Goal: Information Seeking & Learning: Learn about a topic

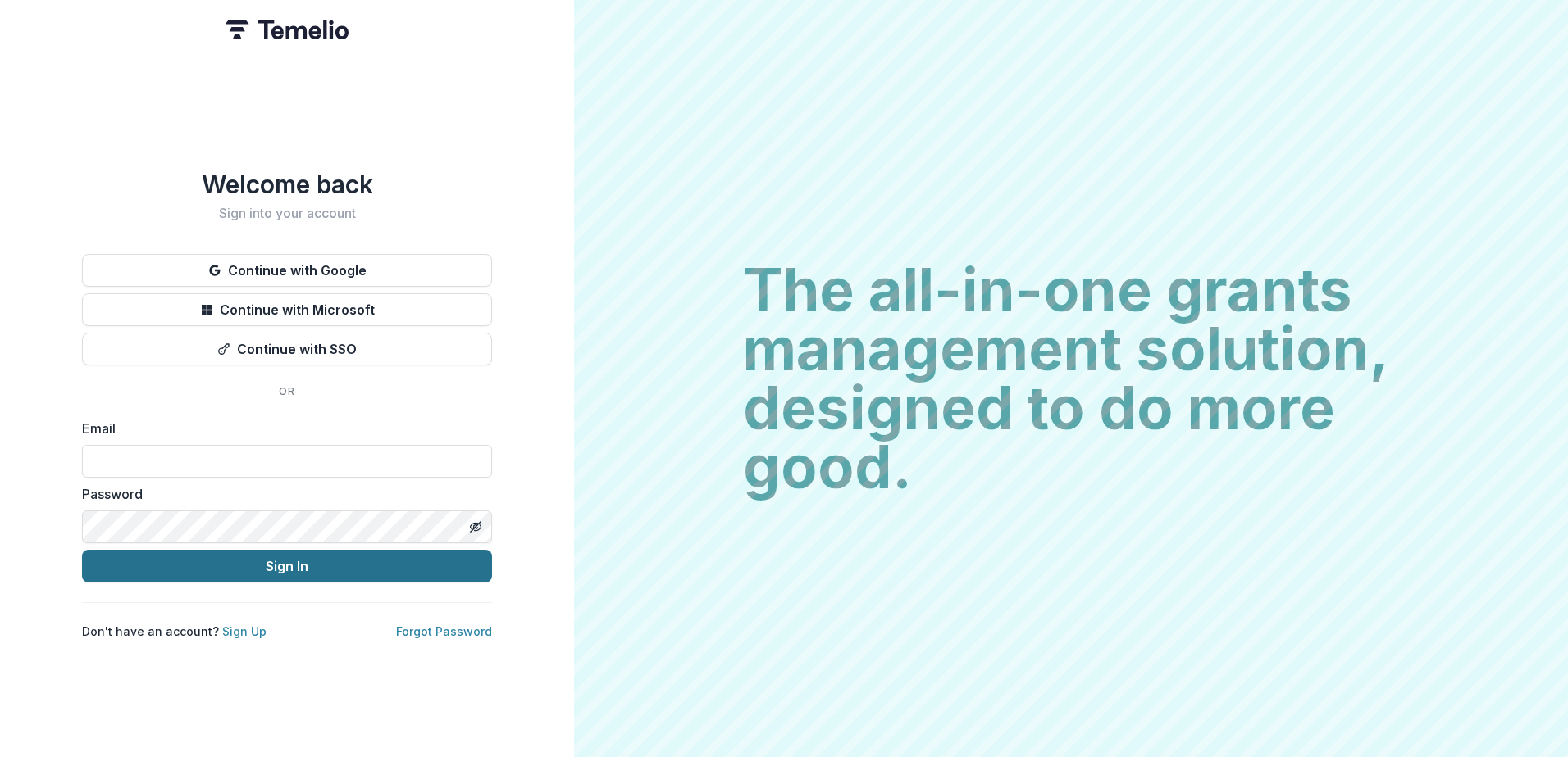
type input "**********"
click at [166, 564] on button "Sign In" at bounding box center [287, 566] width 410 height 33
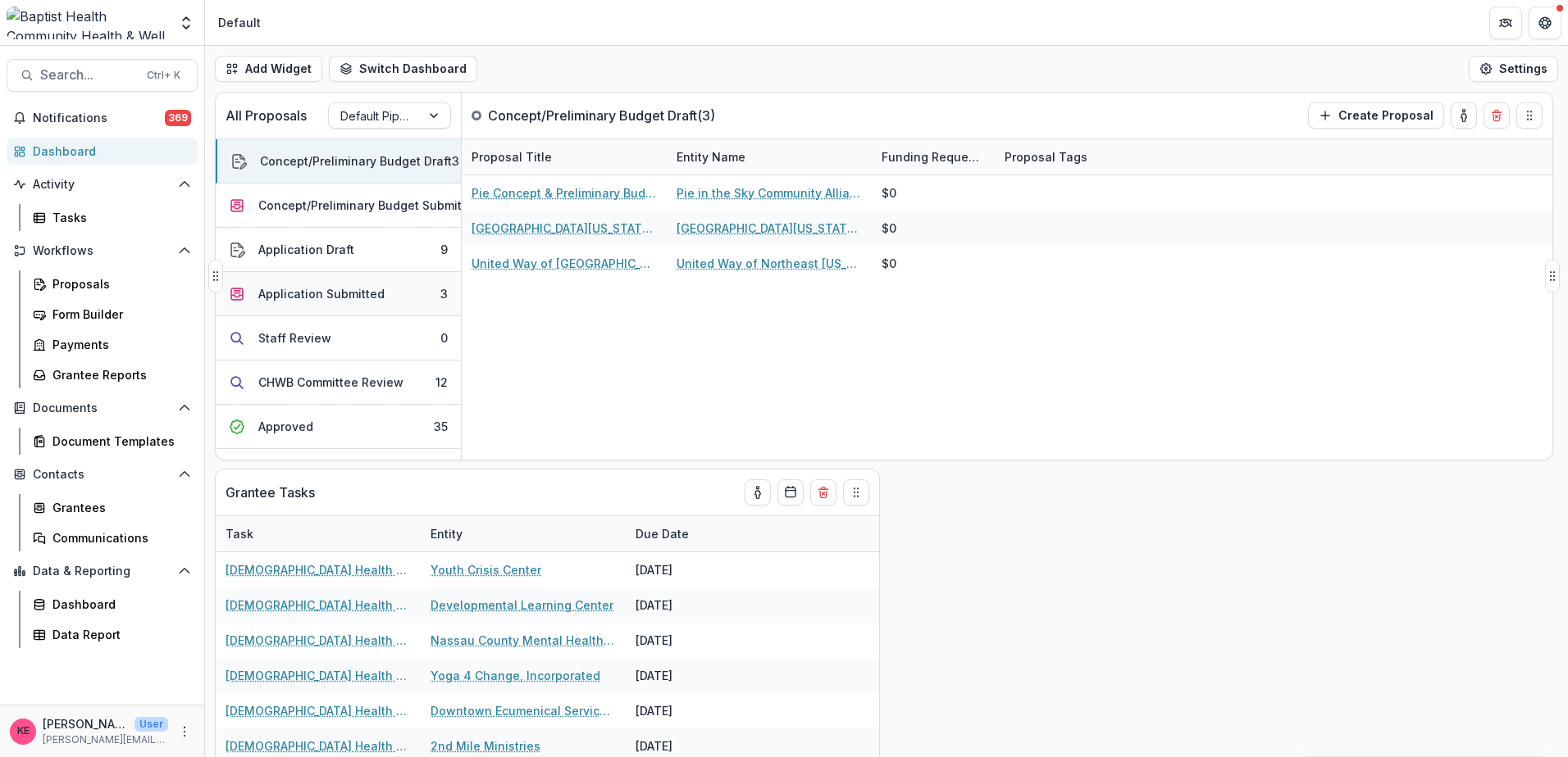
click at [345, 291] on div "Application Submitted" at bounding box center [321, 294] width 126 height 17
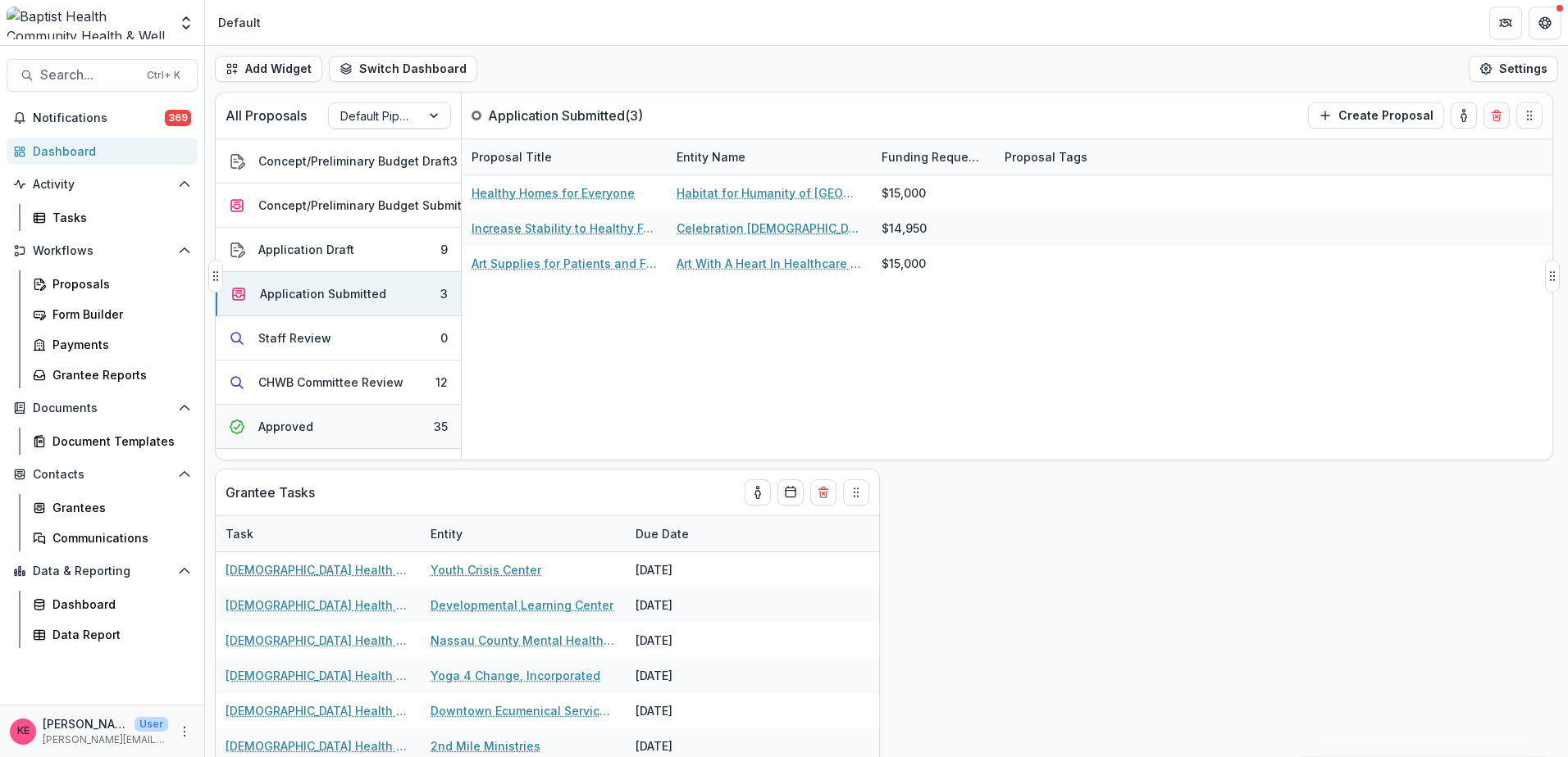
click at [363, 427] on button "Approved 35" at bounding box center [337, 427] width 245 height 45
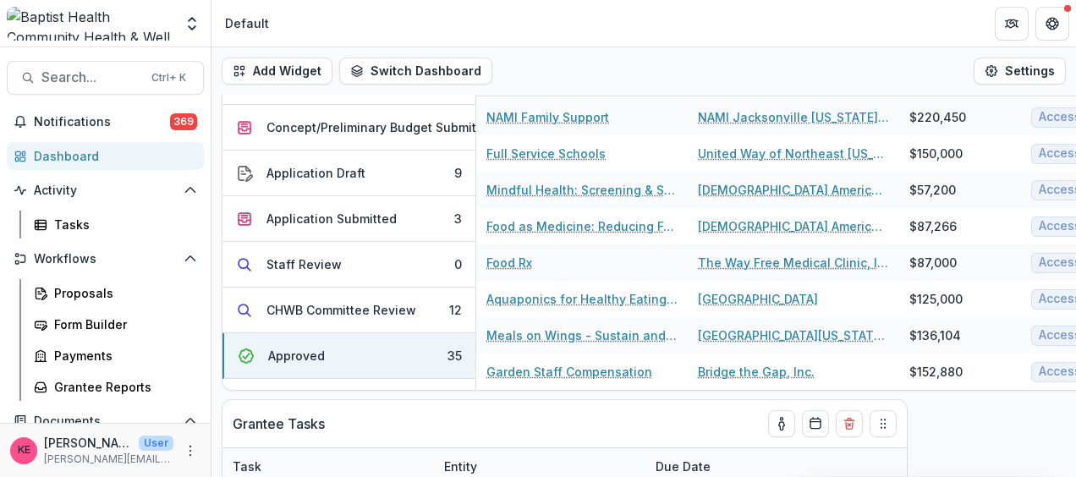
scroll to position [978, 0]
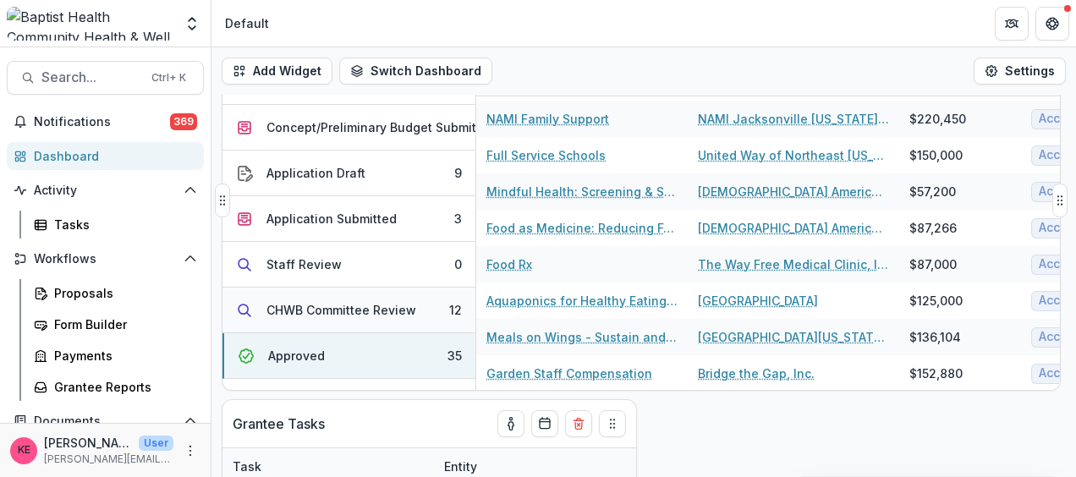
drag, startPoint x: 364, startPoint y: 313, endPoint x: 321, endPoint y: 311, distance: 42.3
click at [321, 311] on div "CHWB Committee Review" at bounding box center [341, 310] width 150 height 18
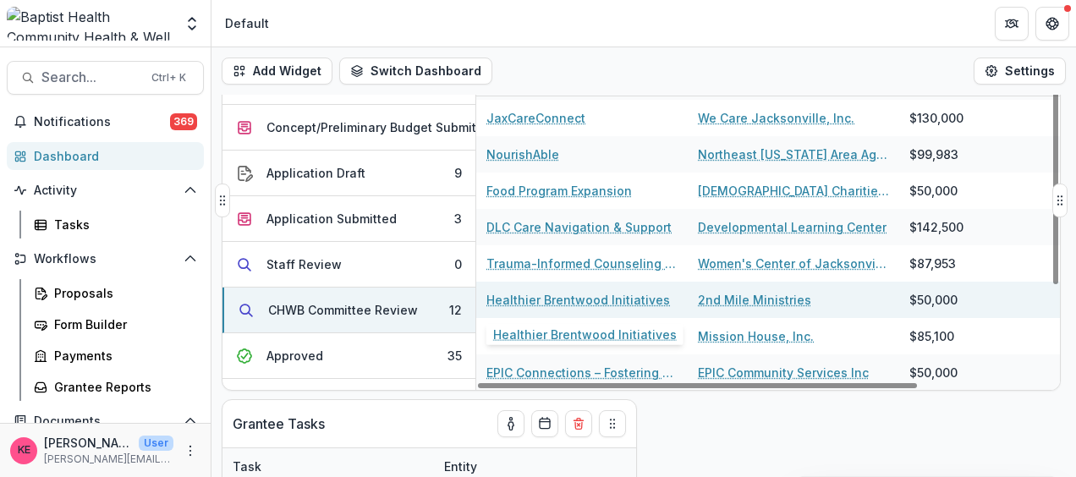
scroll to position [141, 0]
click at [580, 298] on link "Healthier Brentwood Initiatives" at bounding box center [577, 301] width 183 height 18
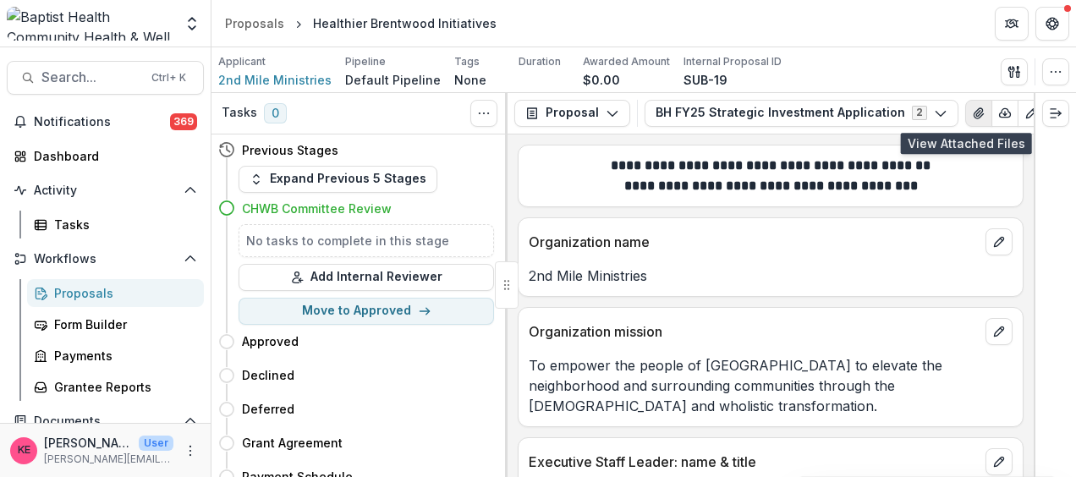
click at [973, 115] on icon "View Attached Files" at bounding box center [977, 113] width 9 height 10
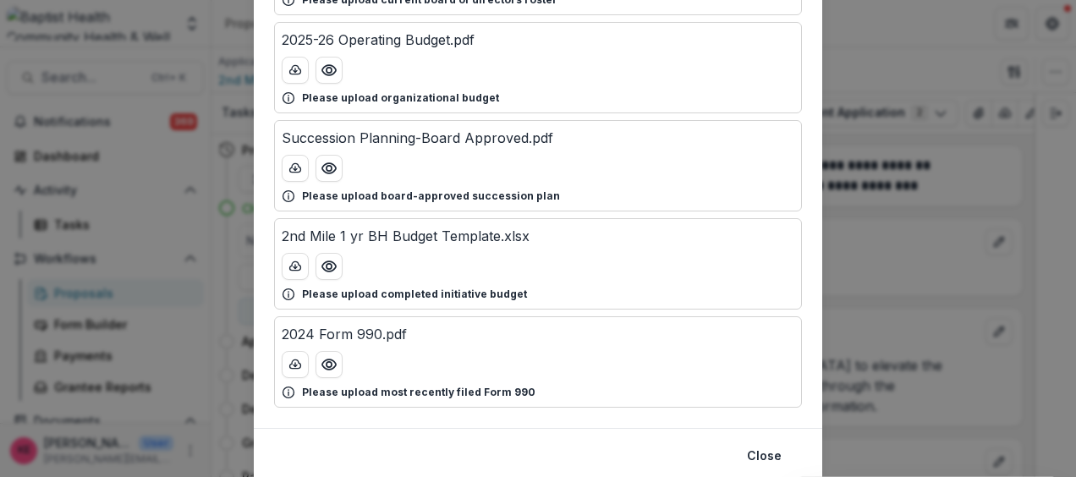
scroll to position [300, 0]
click at [326, 264] on circle "Preview 2nd Mile 1 yr BH Budget Template.xlsx" at bounding box center [328, 265] width 5 height 5
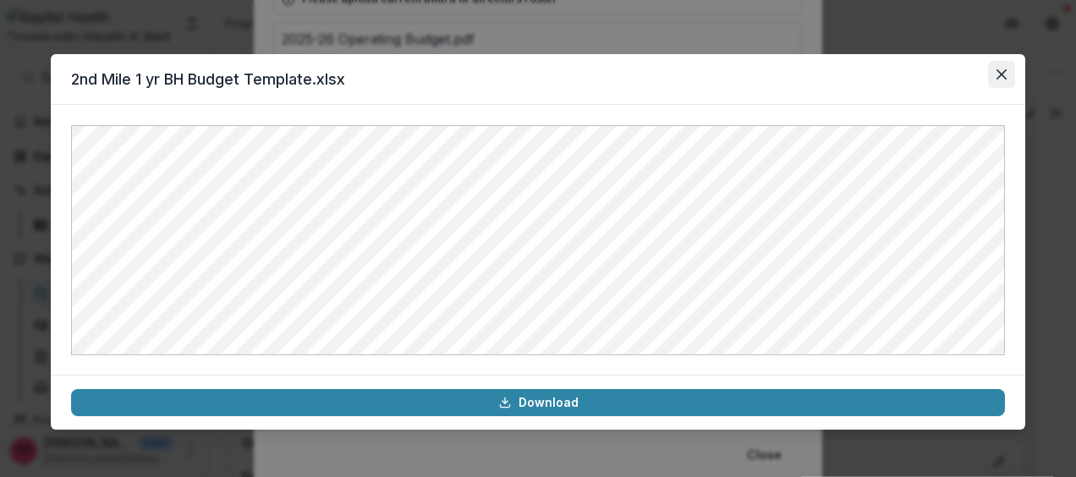
click at [1002, 70] on icon "Close" at bounding box center [1001, 74] width 10 height 10
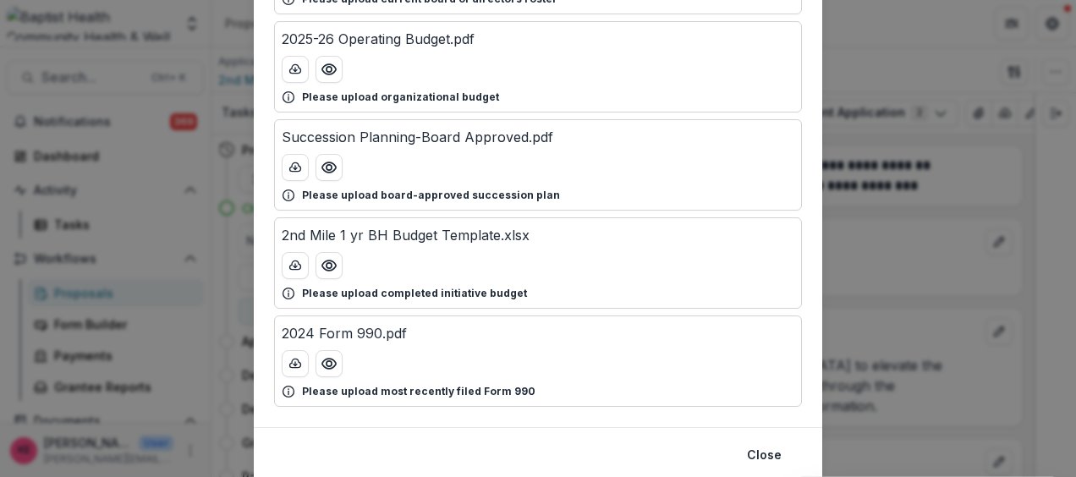
click at [178, 90] on div "Attached Files 501(c)3 Determination.pdf Please upload current IRS Letter of De…" at bounding box center [538, 238] width 1076 height 477
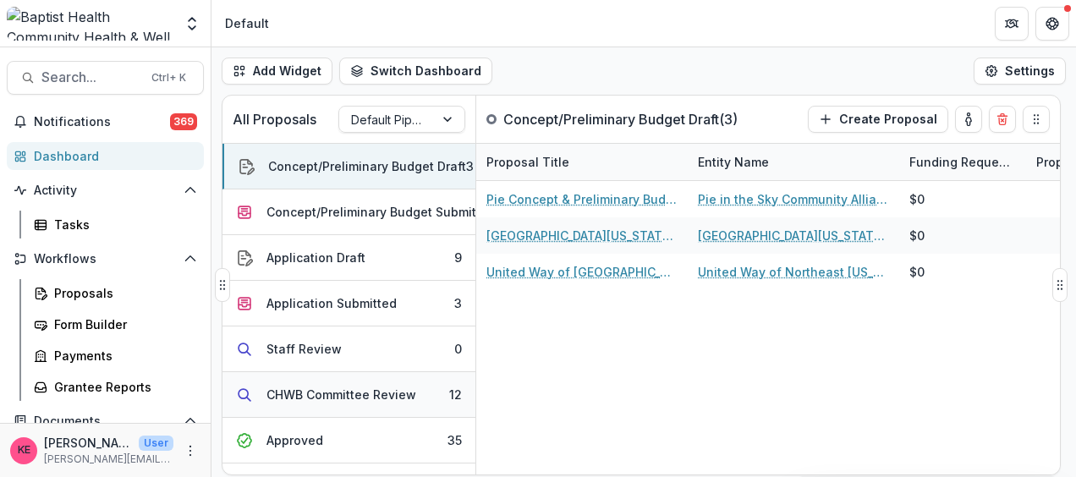
click at [363, 393] on div "CHWB Committee Review" at bounding box center [341, 395] width 150 height 18
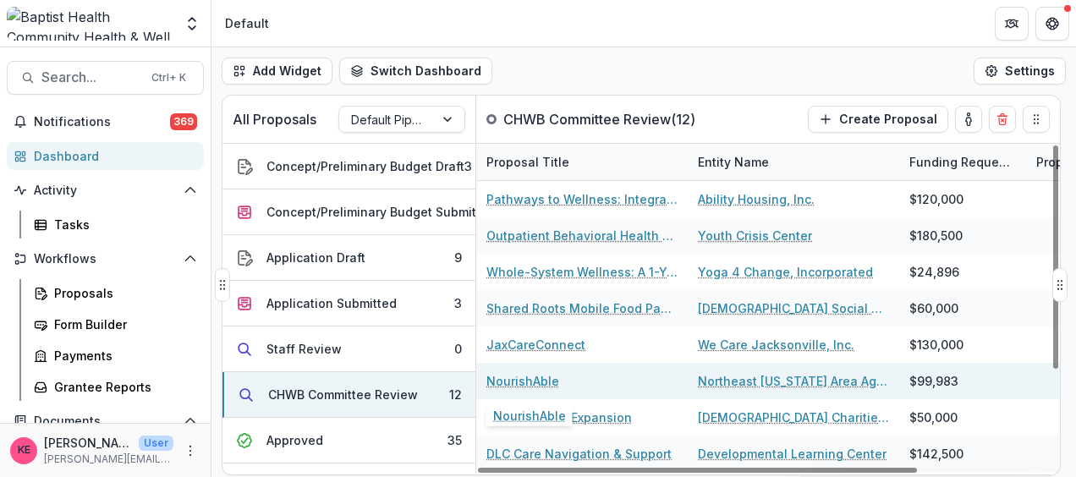
click at [514, 377] on link "NourishAble" at bounding box center [522, 381] width 73 height 18
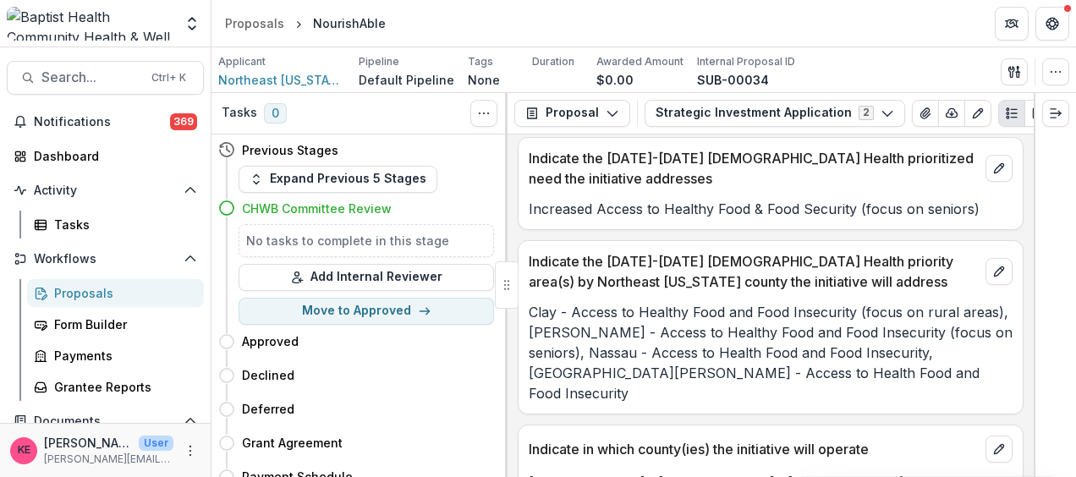
scroll to position [1967, 0]
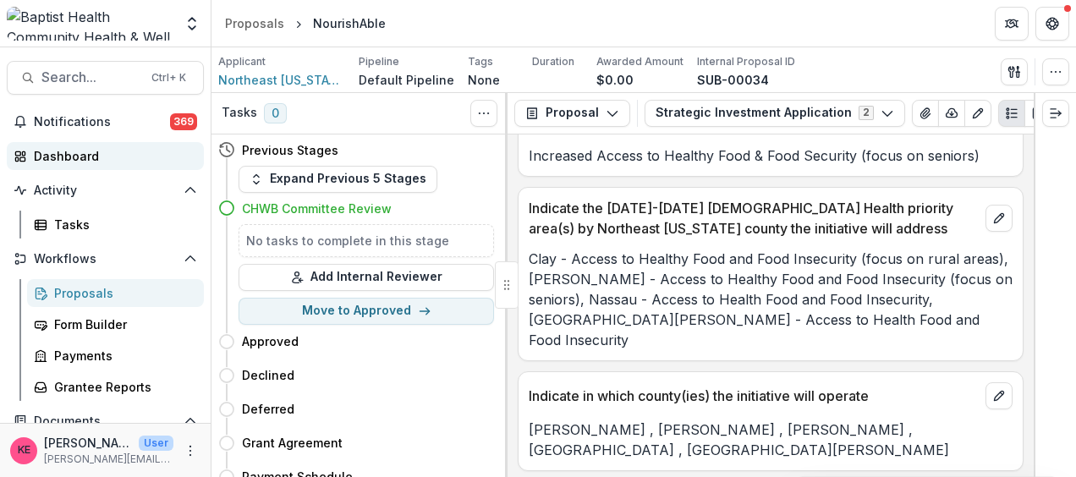
click at [71, 154] on div "Dashboard" at bounding box center [112, 156] width 156 height 18
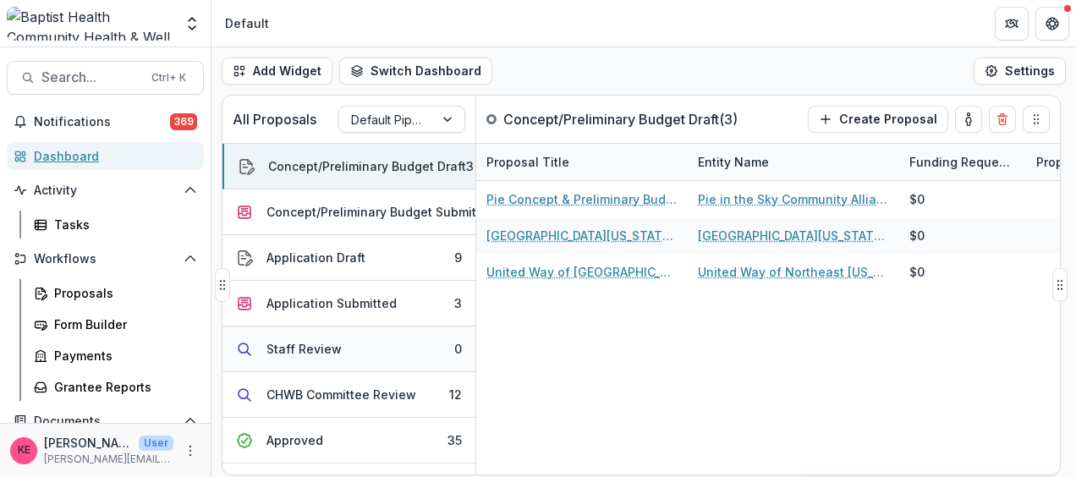
scroll to position [73, 0]
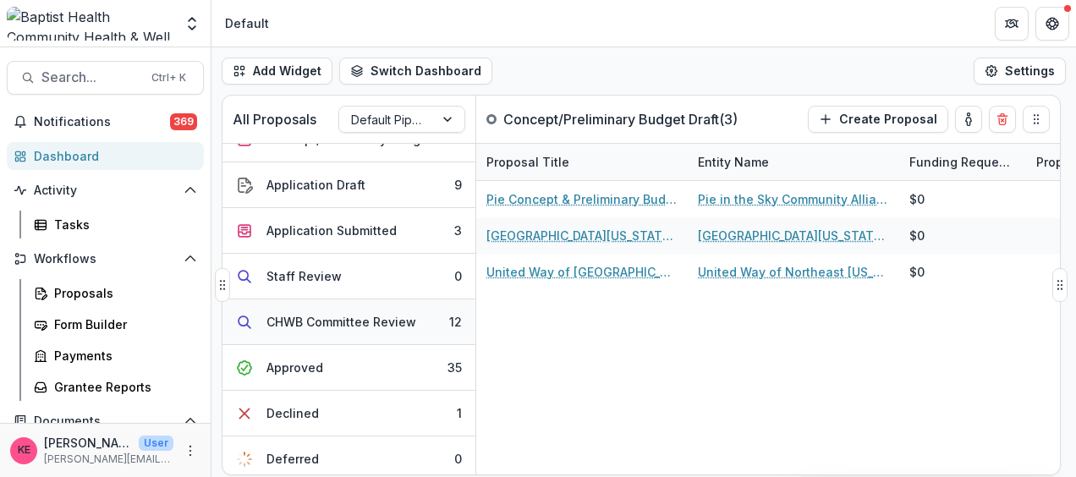
click at [348, 323] on div "CHWB Committee Review" at bounding box center [341, 322] width 150 height 18
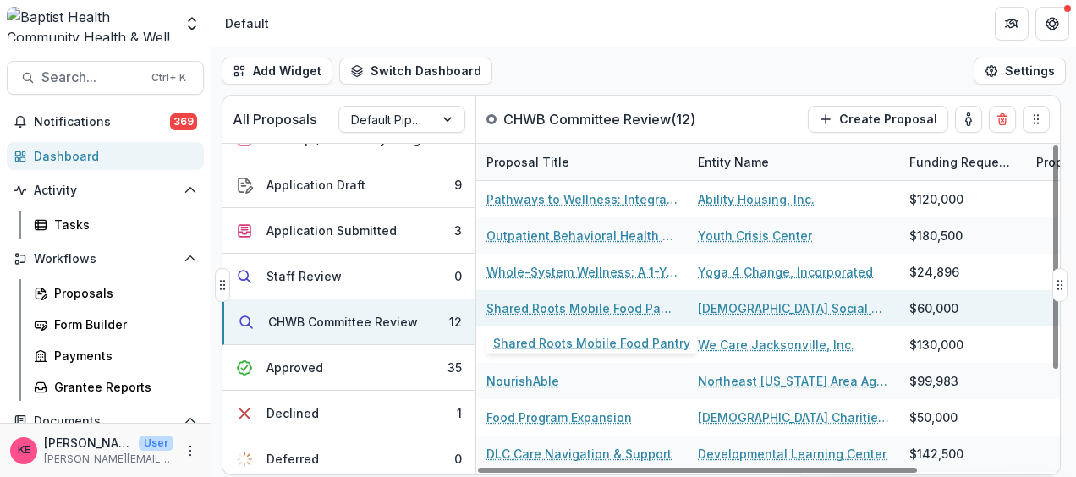
click at [605, 309] on link "Shared Roots Mobile Food Pantry" at bounding box center [581, 308] width 191 height 18
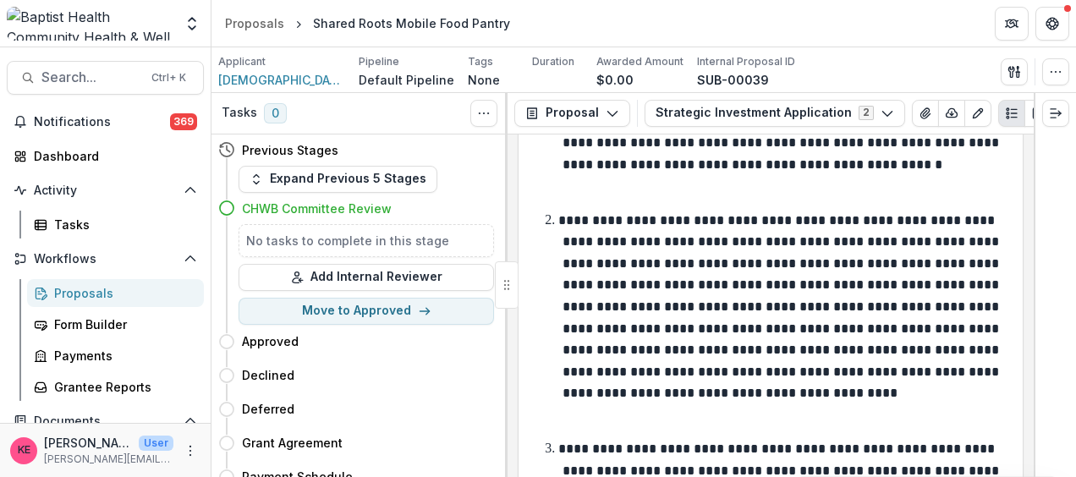
scroll to position [3333, 0]
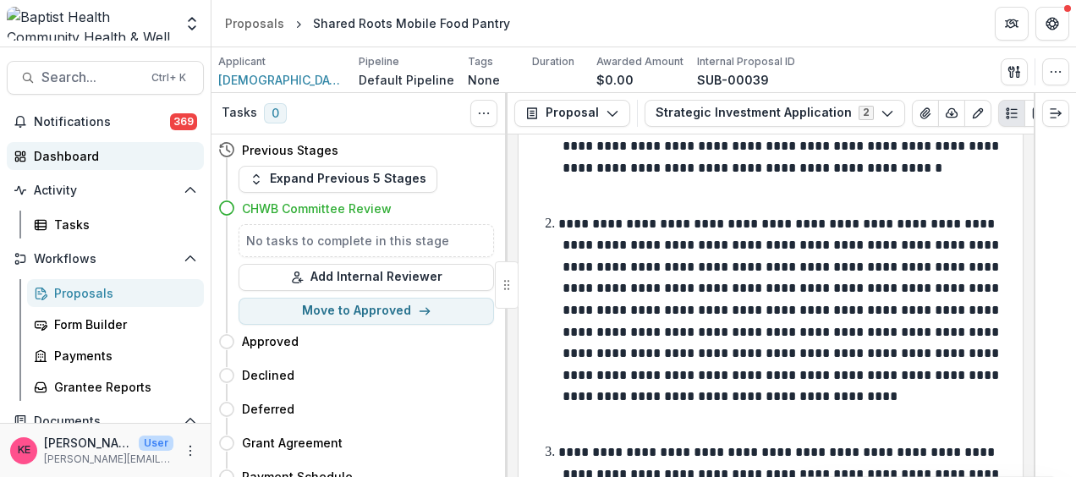
click at [68, 152] on div "Dashboard" at bounding box center [112, 156] width 156 height 18
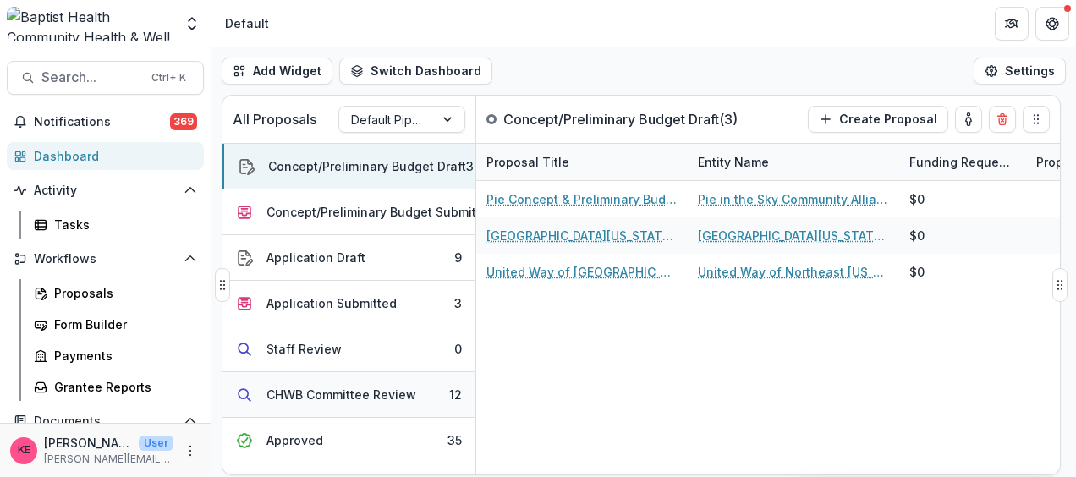
click at [332, 389] on div "CHWB Committee Review" at bounding box center [341, 395] width 150 height 18
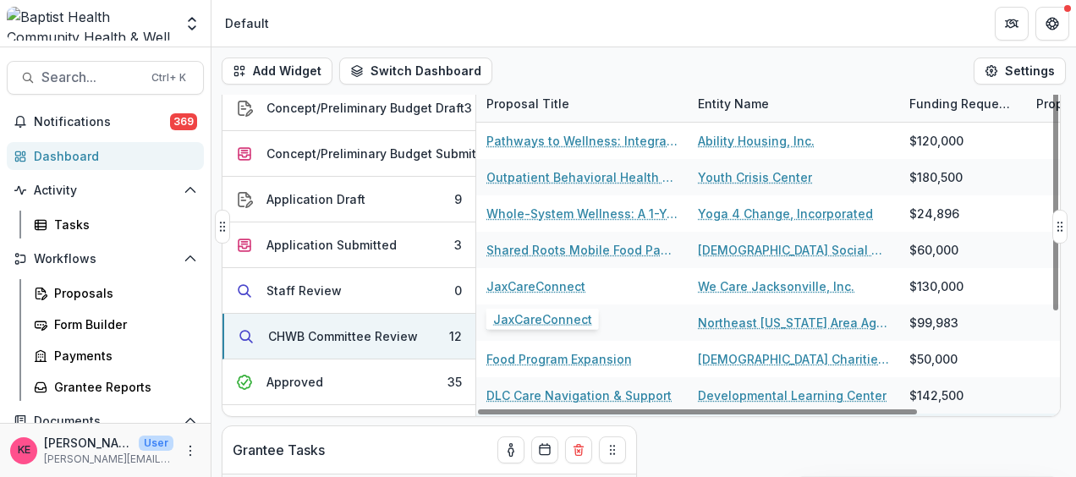
scroll to position [2, 0]
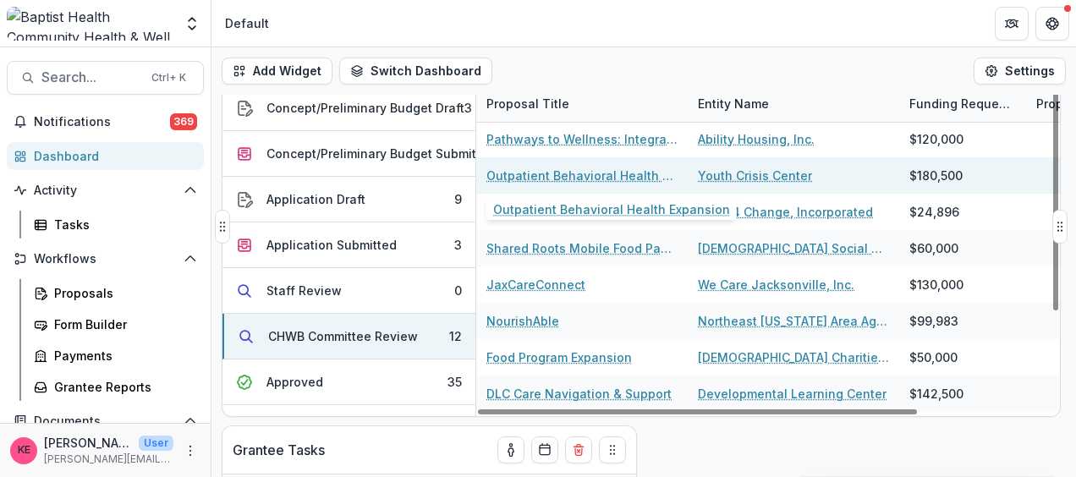
click at [637, 174] on link "Outpatient Behavioral Health Expansion" at bounding box center [581, 176] width 191 height 18
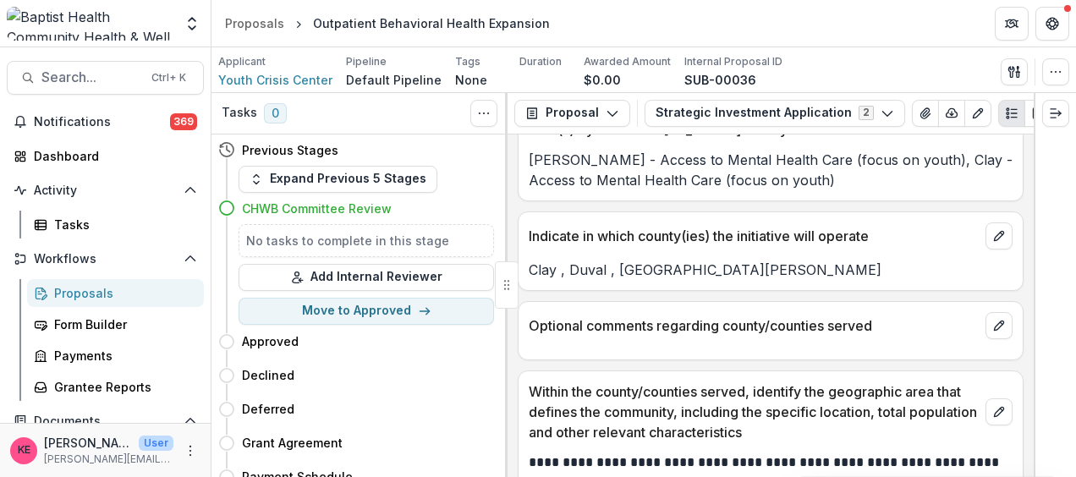
scroll to position [2248, 0]
click at [85, 158] on div "Dashboard" at bounding box center [112, 156] width 156 height 18
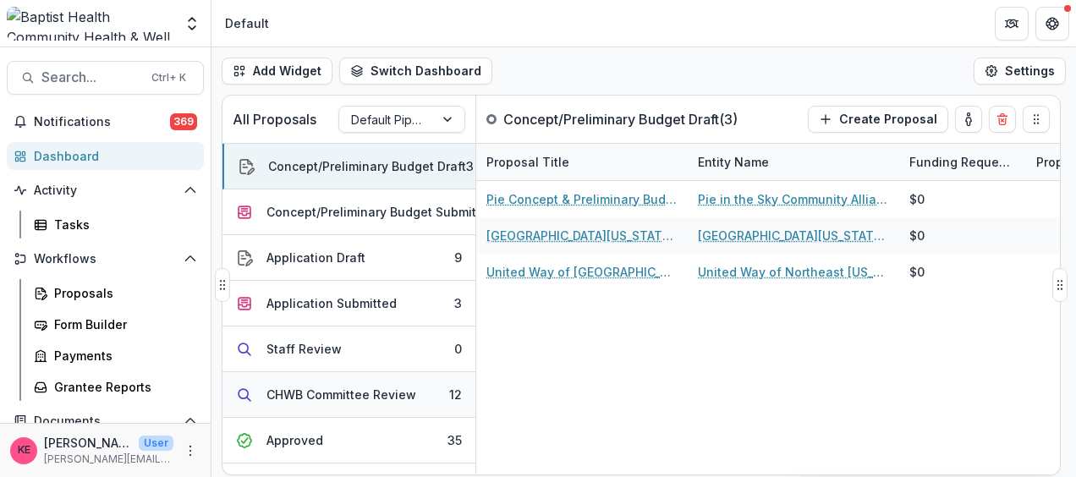
click at [374, 387] on div "CHWB Committee Review" at bounding box center [341, 395] width 150 height 18
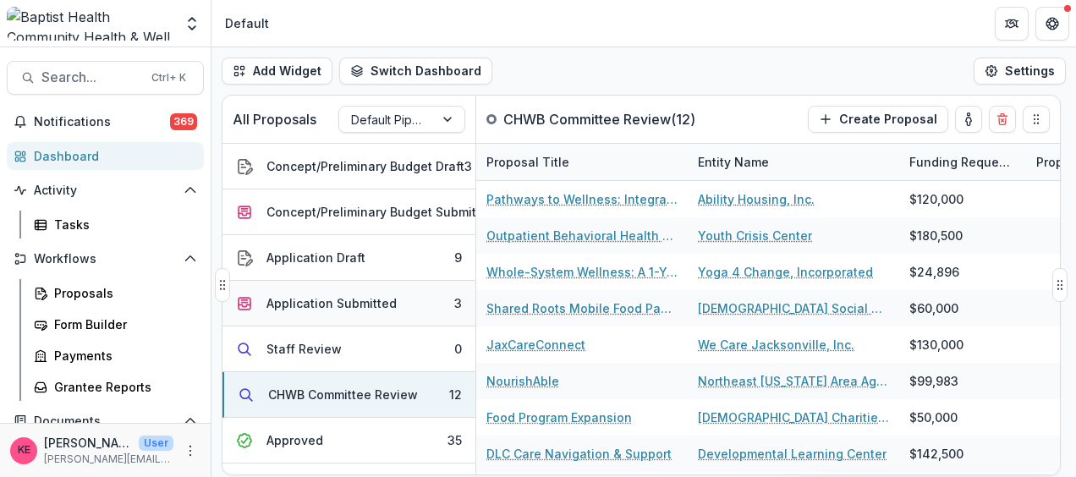
click at [334, 301] on div "Application Submitted" at bounding box center [331, 303] width 130 height 18
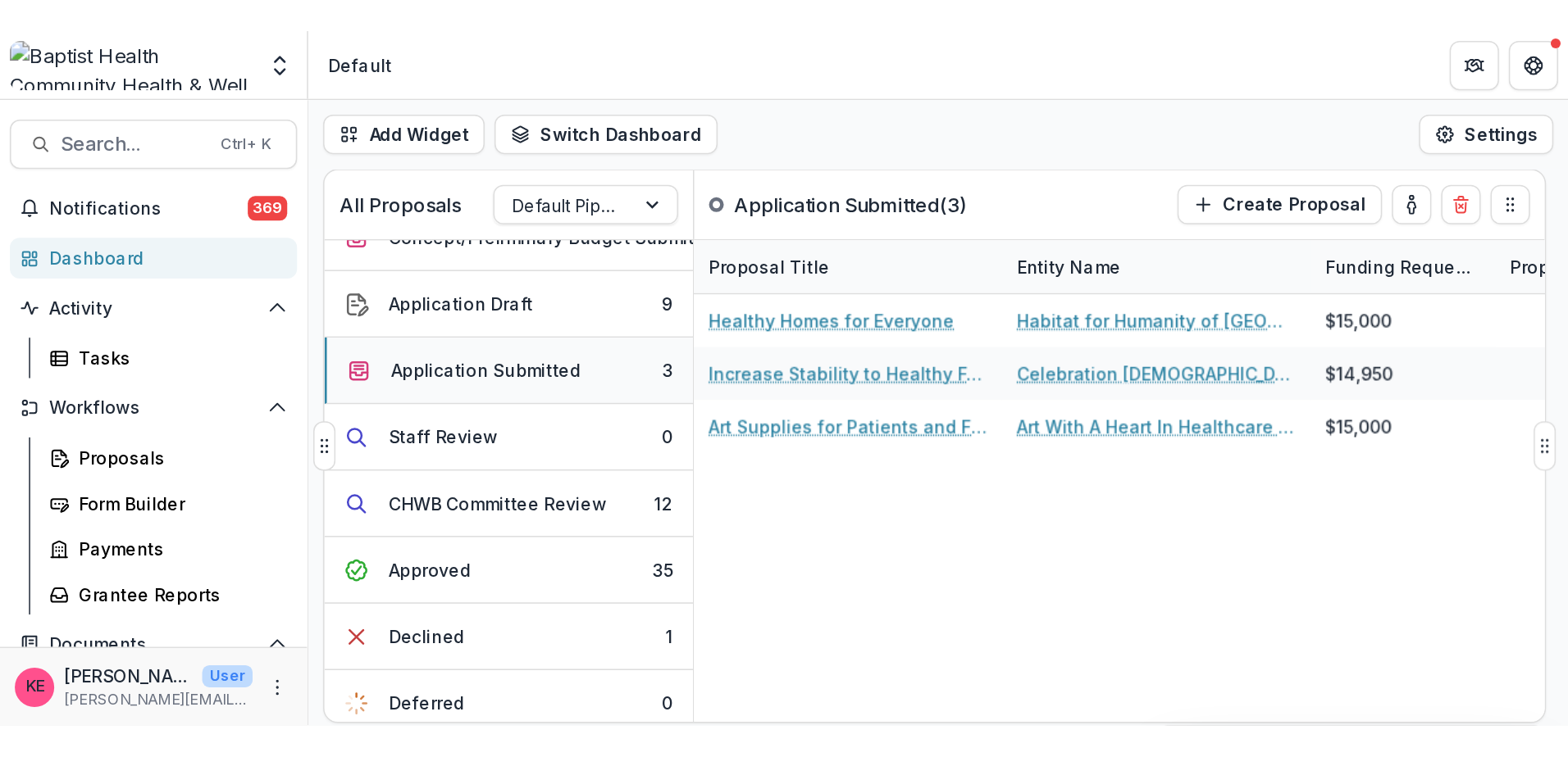
scroll to position [69, 0]
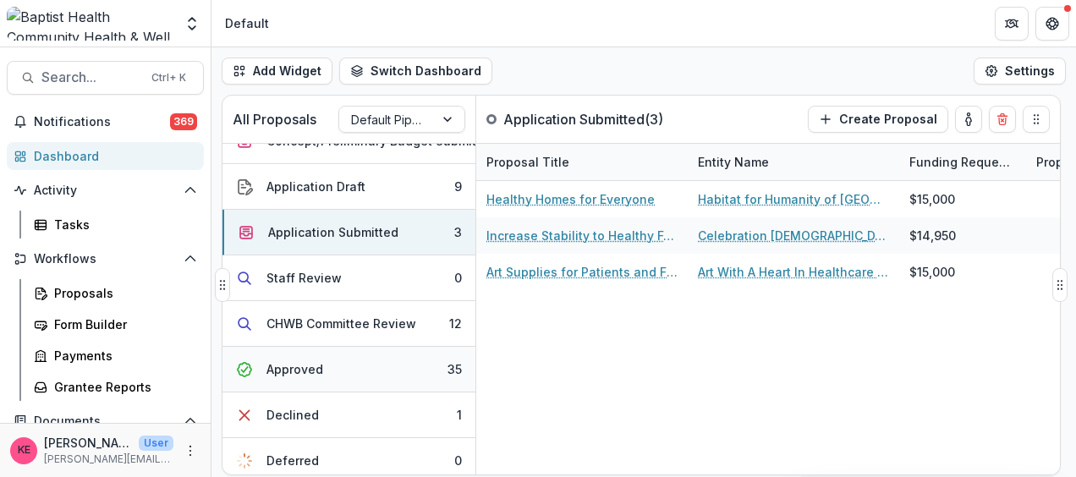
click at [318, 365] on div "Approved" at bounding box center [294, 369] width 57 height 18
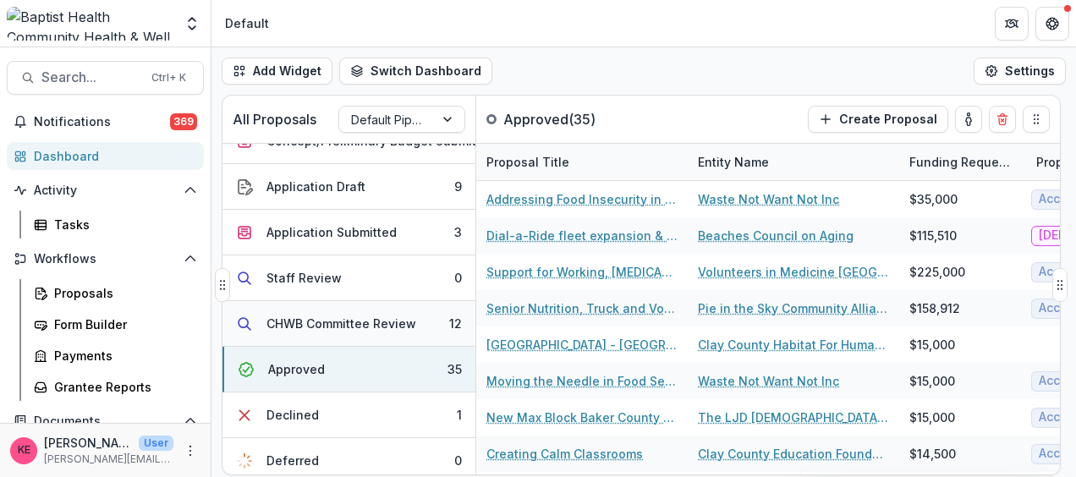
click at [342, 317] on div "CHWB Committee Review" at bounding box center [341, 324] width 150 height 18
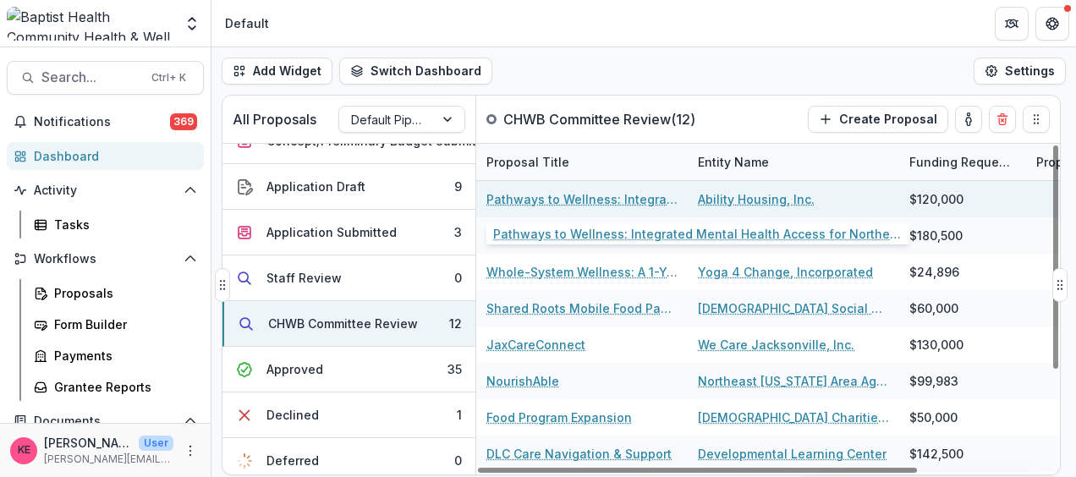
click at [619, 200] on link "Pathways to Wellness: Integrated Mental Health Access for Northeast [US_STATE] …" at bounding box center [581, 199] width 191 height 18
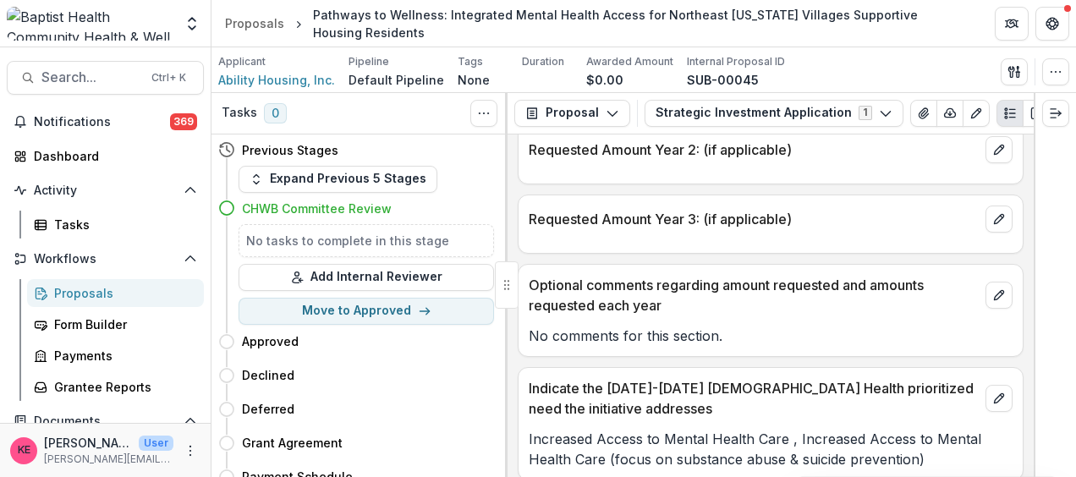
scroll to position [2040, 0]
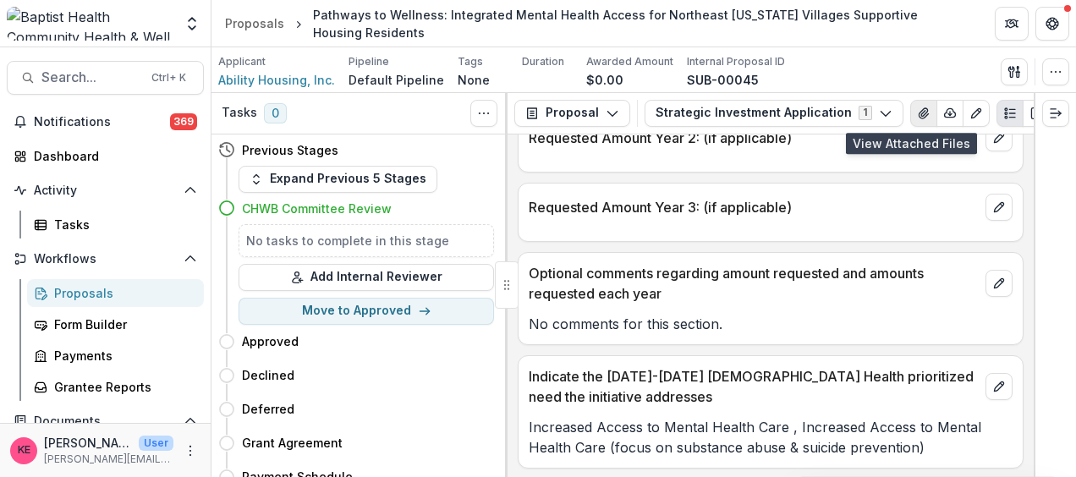
click at [915, 110] on button "View Attached Files" at bounding box center [923, 113] width 27 height 27
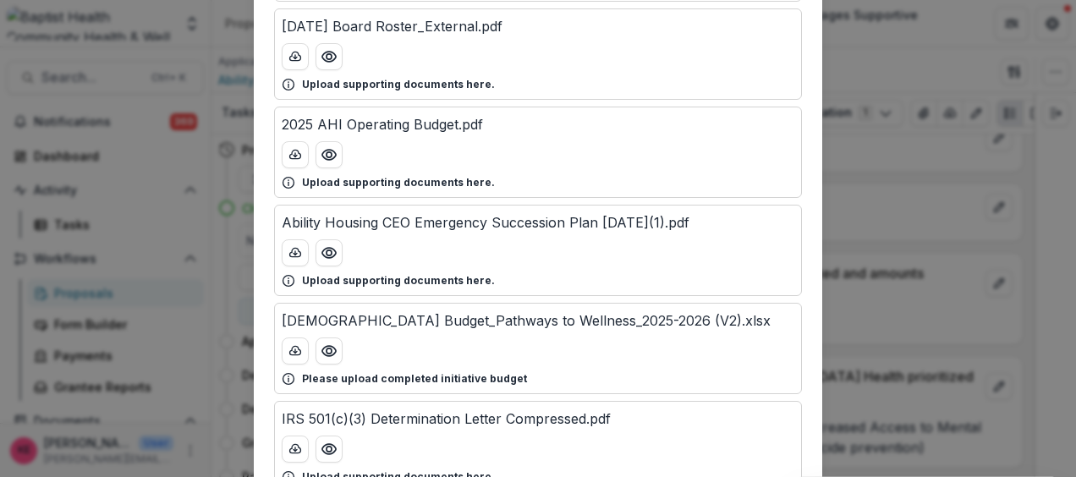
scroll to position [315, 0]
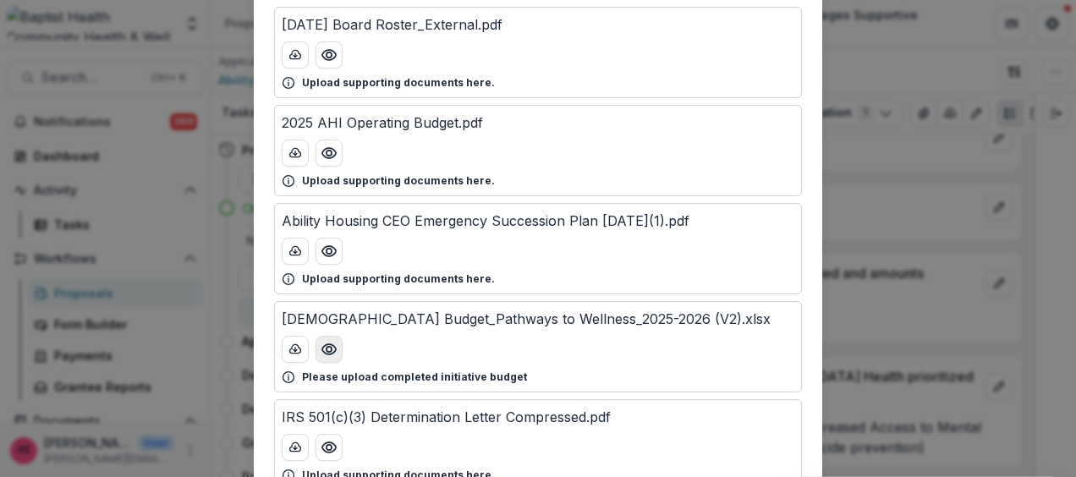
click at [325, 344] on icon "Preview Baptist Budget_Pathways to Wellness_2025-2026 (V2).xlsx" at bounding box center [328, 349] width 17 height 17
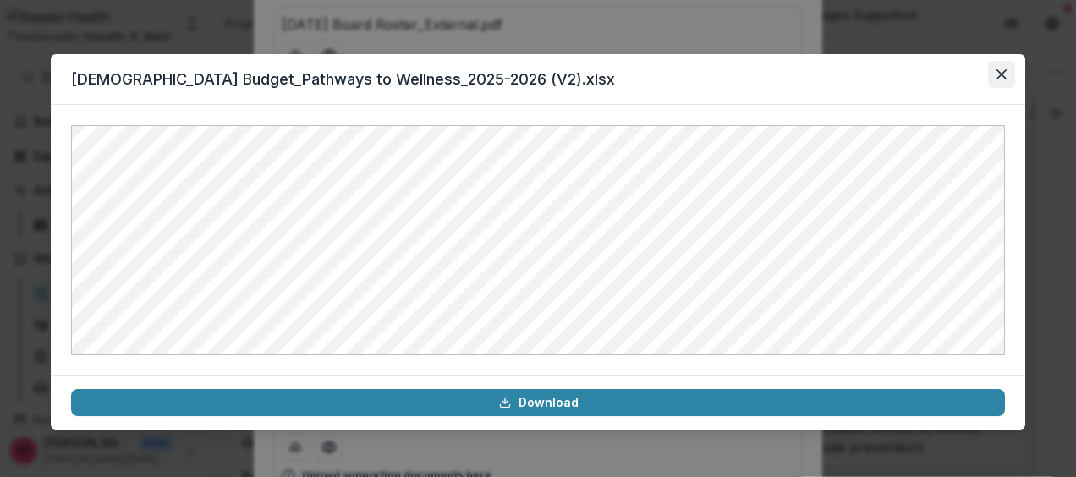
click at [996, 70] on icon "Close" at bounding box center [1001, 74] width 10 height 10
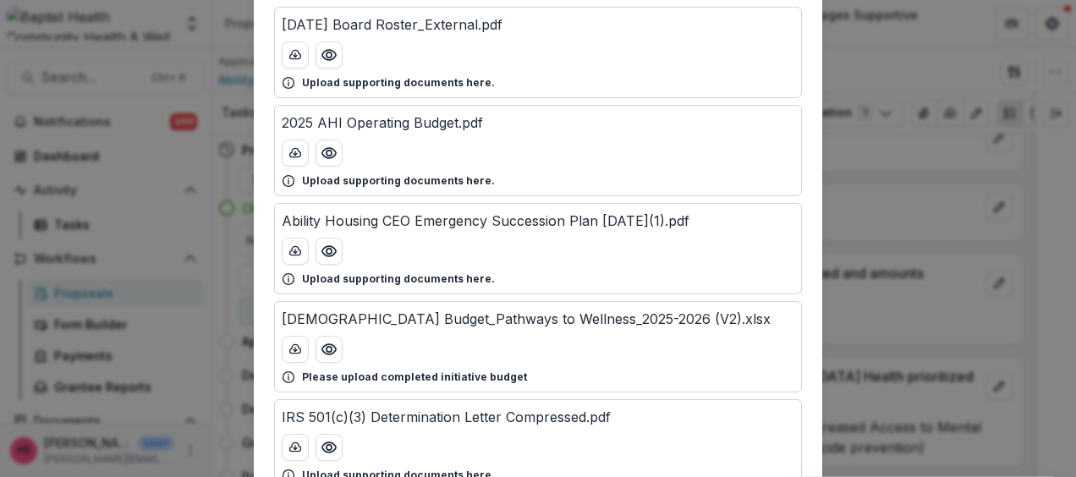
click at [930, 90] on div "Attached Files ABILITY HOUSING, INC. 2024 FORM 990 Final Tax Return.pdf Upload …" at bounding box center [538, 238] width 1076 height 477
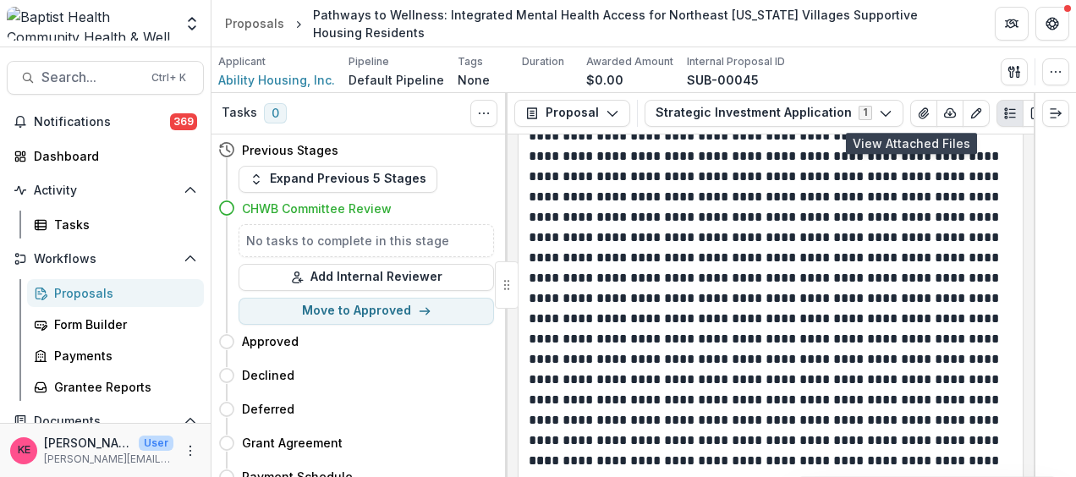
scroll to position [15393, 0]
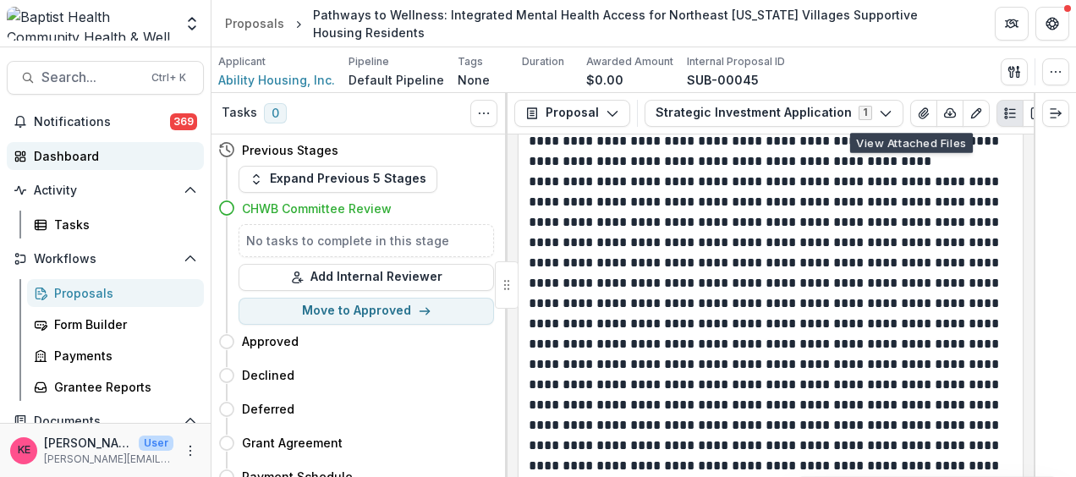
click at [72, 158] on div "Dashboard" at bounding box center [112, 156] width 156 height 18
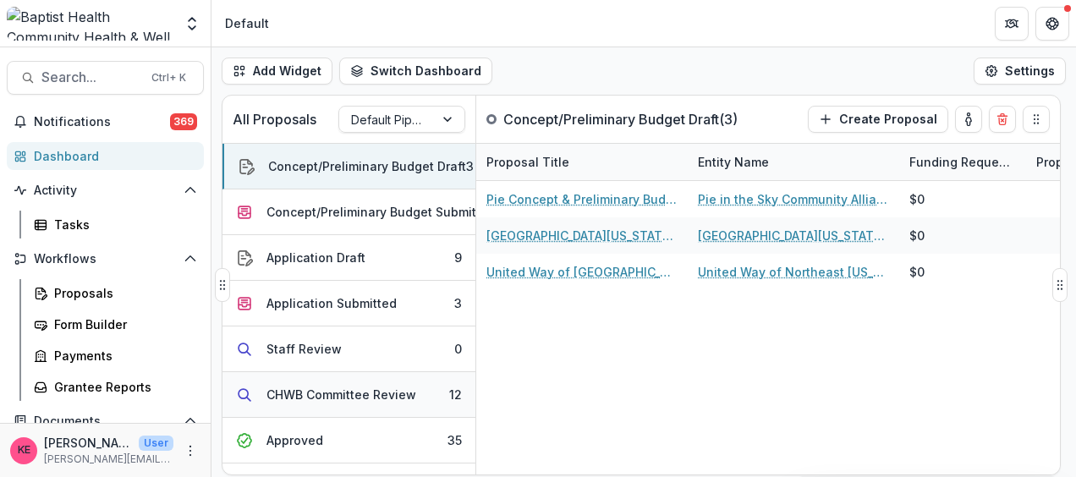
click at [324, 386] on div "CHWB Committee Review" at bounding box center [341, 395] width 150 height 18
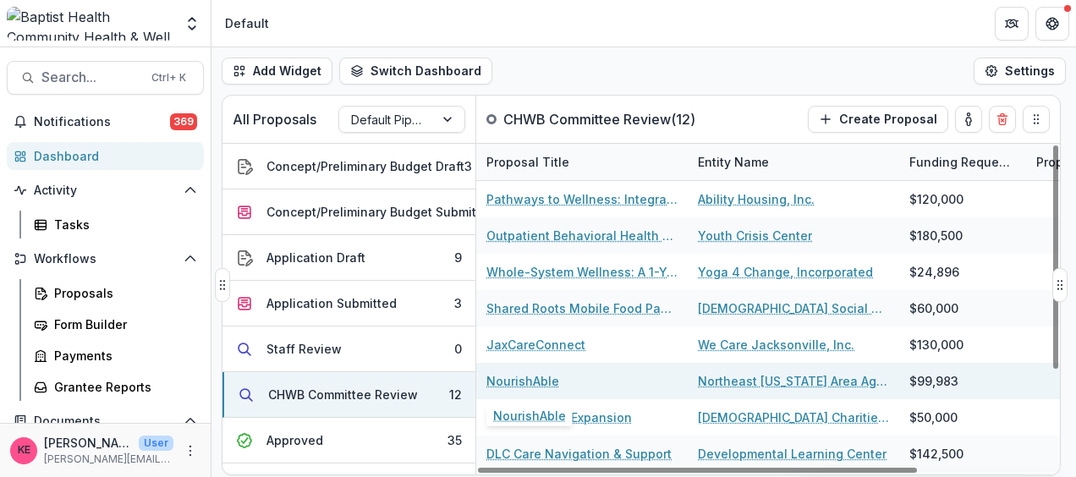
click at [525, 375] on link "NourishAble" at bounding box center [522, 381] width 73 height 18
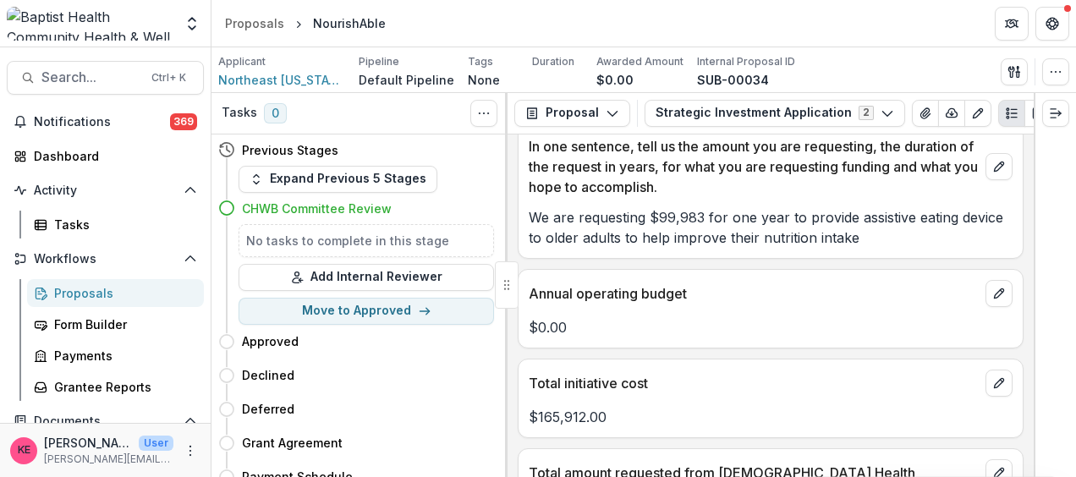
scroll to position [1111, 0]
click at [918, 115] on icon "View Attached Files" at bounding box center [925, 114] width 14 height 14
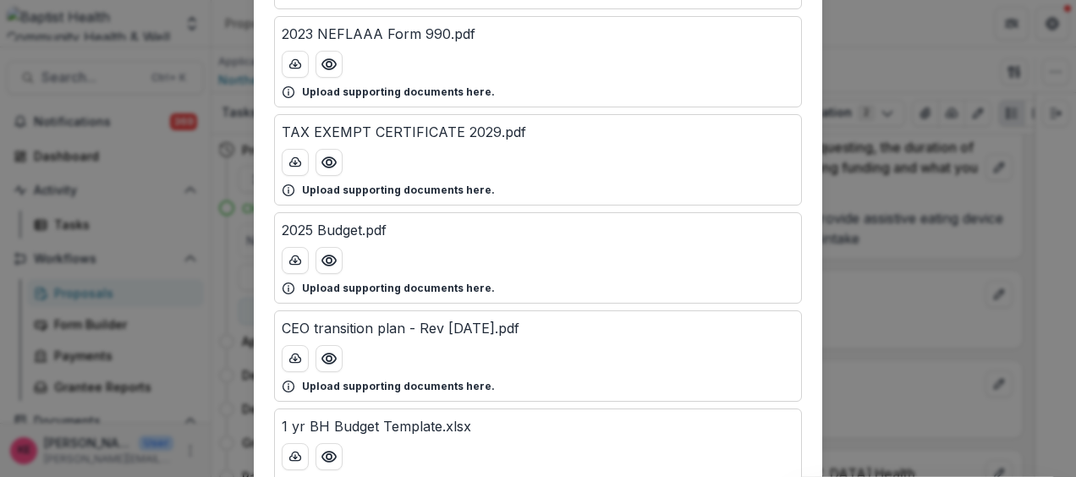
scroll to position [147, 0]
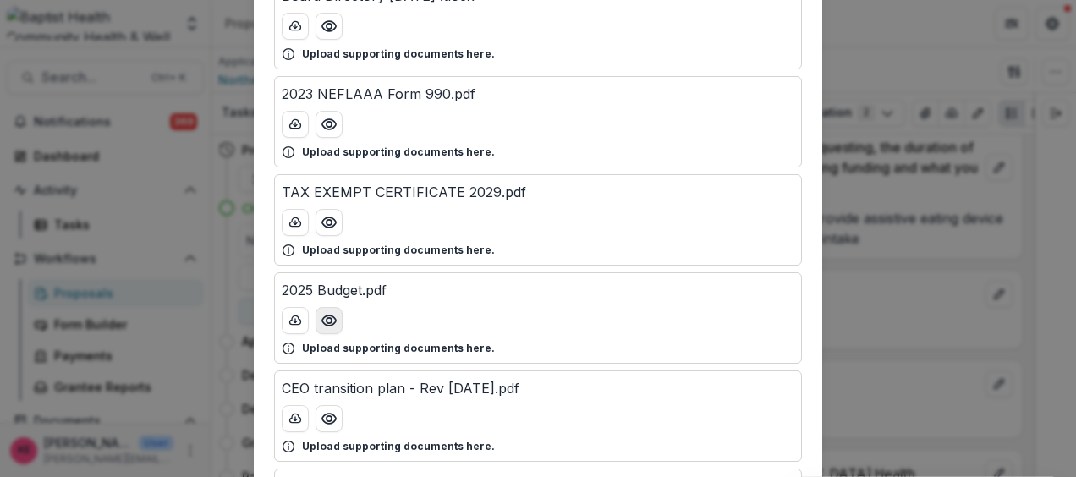
click at [326, 318] on icon "Preview 2025 Budget.pdf" at bounding box center [328, 320] width 17 height 17
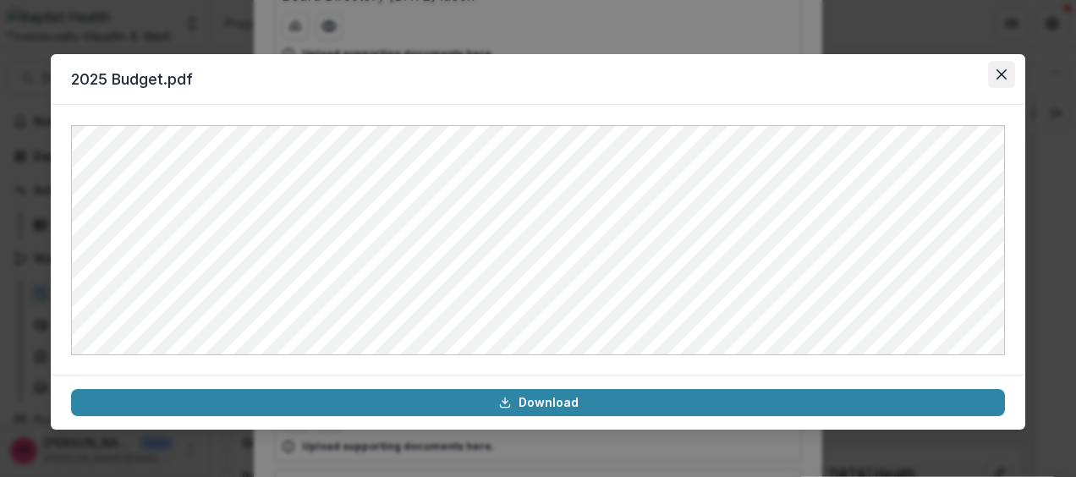
click at [990, 75] on button "Close" at bounding box center [1001, 74] width 27 height 27
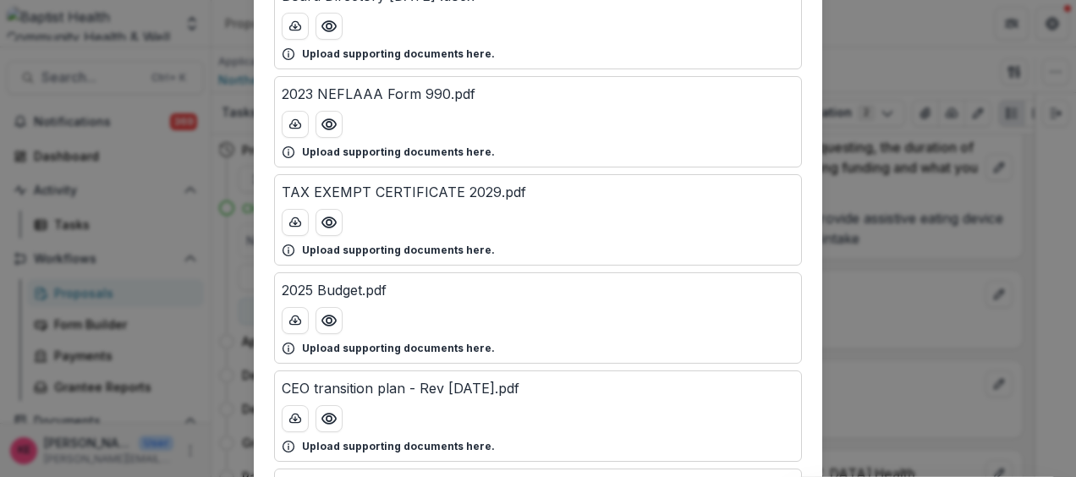
scroll to position [0, 0]
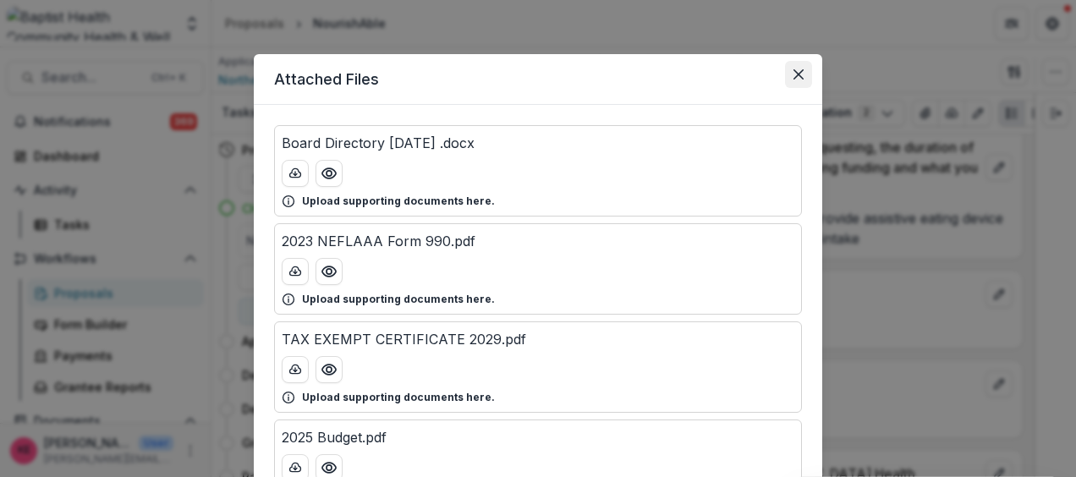
click at [799, 67] on button "Close" at bounding box center [798, 74] width 27 height 27
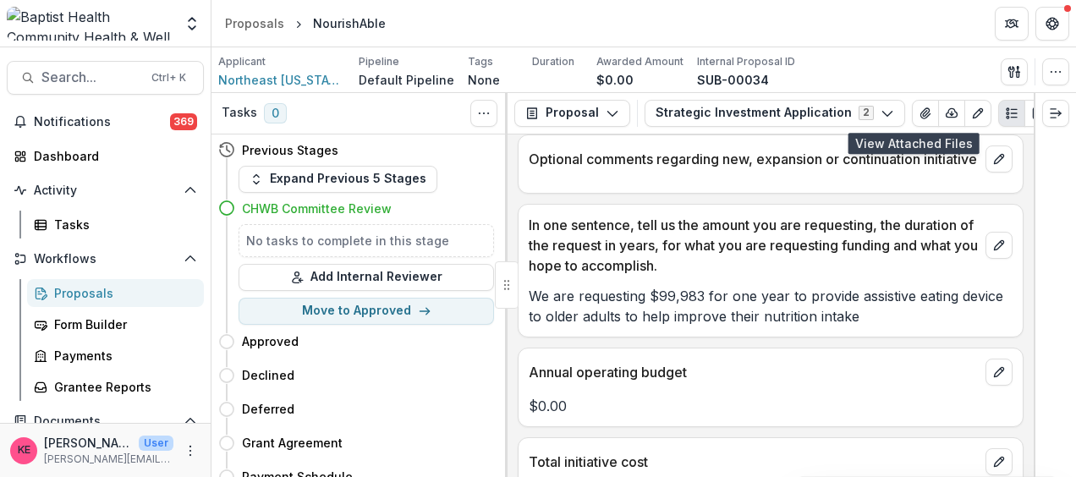
scroll to position [1047, 0]
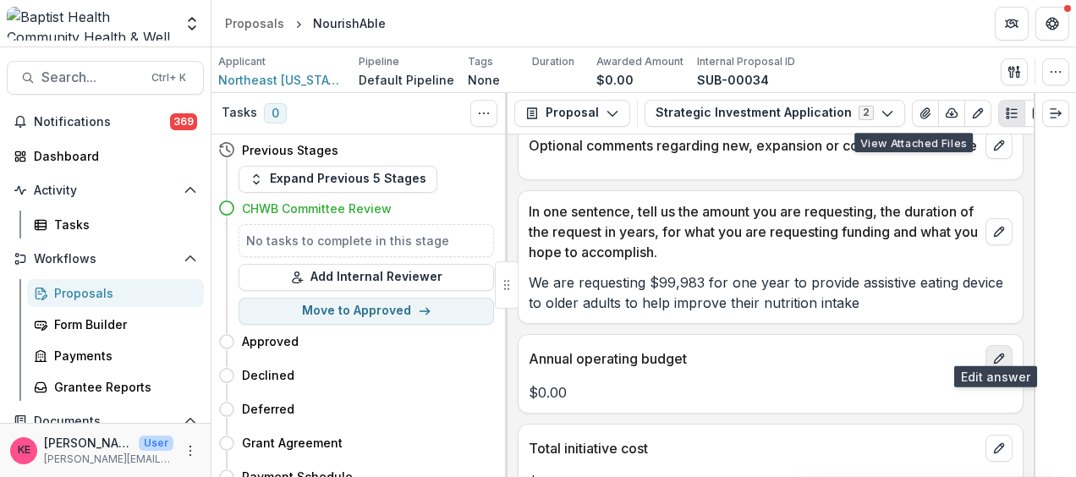
click at [1001, 349] on button "edit" at bounding box center [998, 358] width 27 height 27
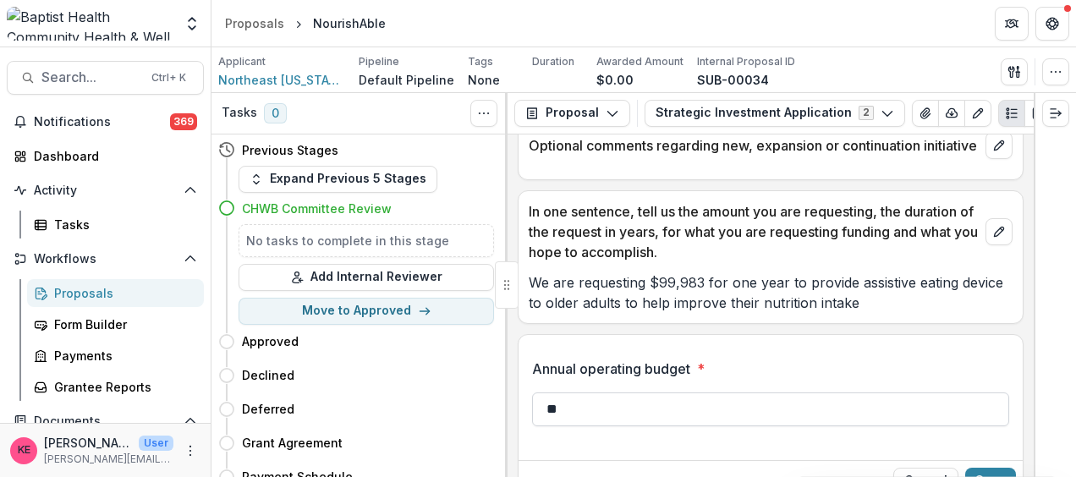
click at [588, 398] on input "**" at bounding box center [770, 409] width 477 height 34
type input "**********"
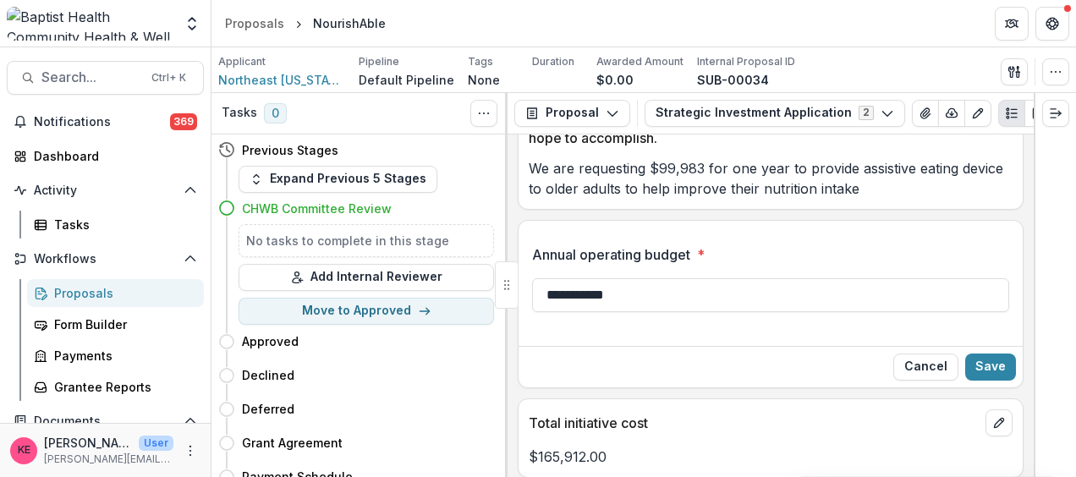
scroll to position [1160, 0]
click at [994, 359] on button "Save" at bounding box center [990, 367] width 51 height 27
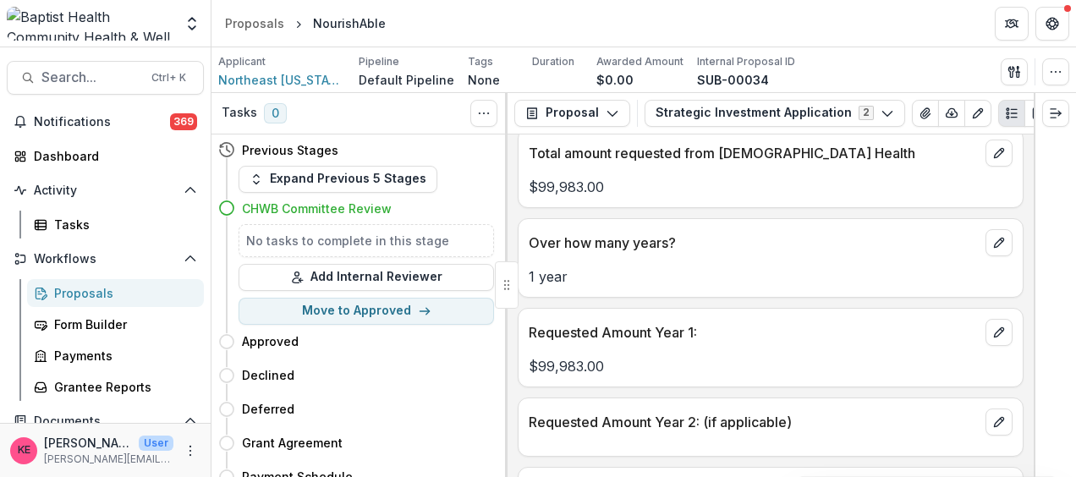
scroll to position [1455, 0]
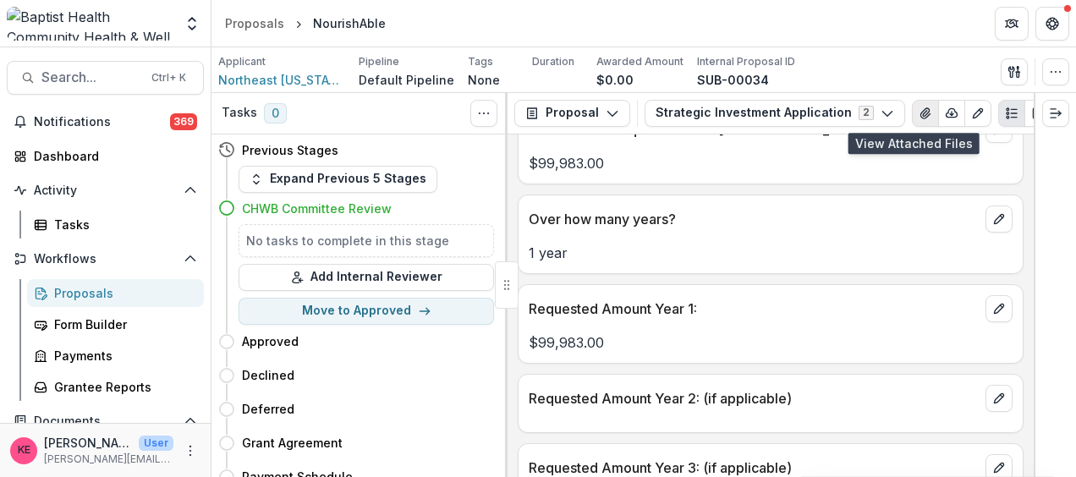
click at [920, 113] on icon "View Attached Files" at bounding box center [924, 113] width 9 height 10
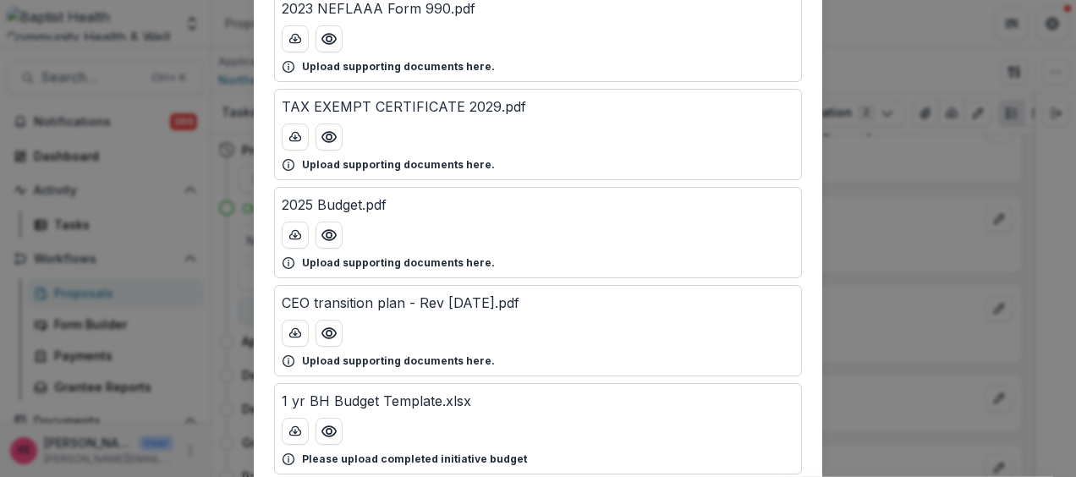
scroll to position [355, 0]
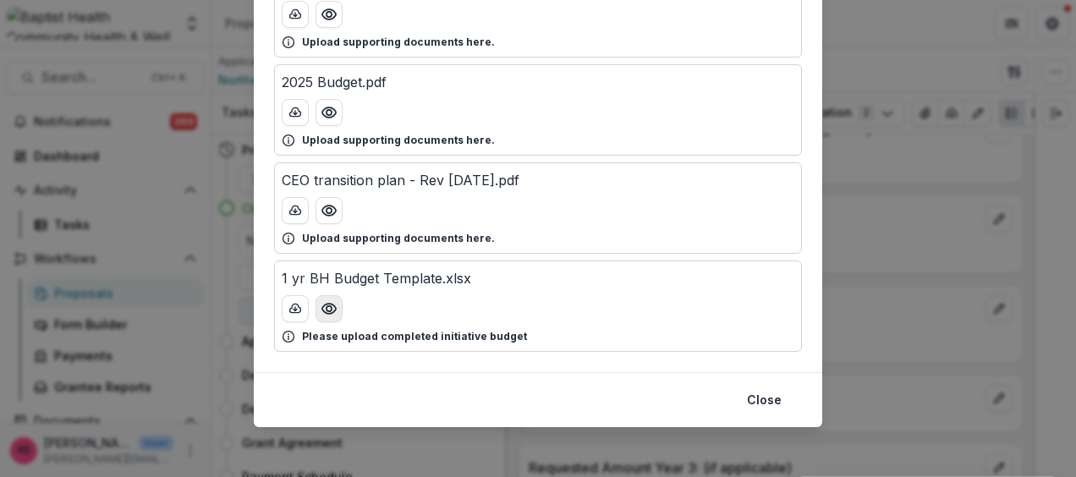
click at [333, 308] on icon "Preview 1 yr BH Budget Template.xlsx" at bounding box center [328, 308] width 17 height 17
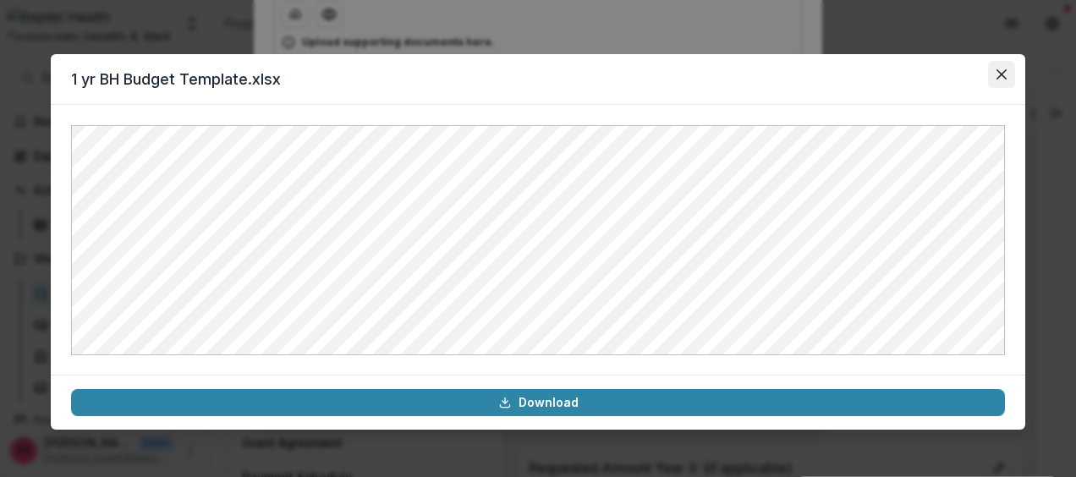
click at [1004, 74] on icon "Close" at bounding box center [1001, 74] width 10 height 10
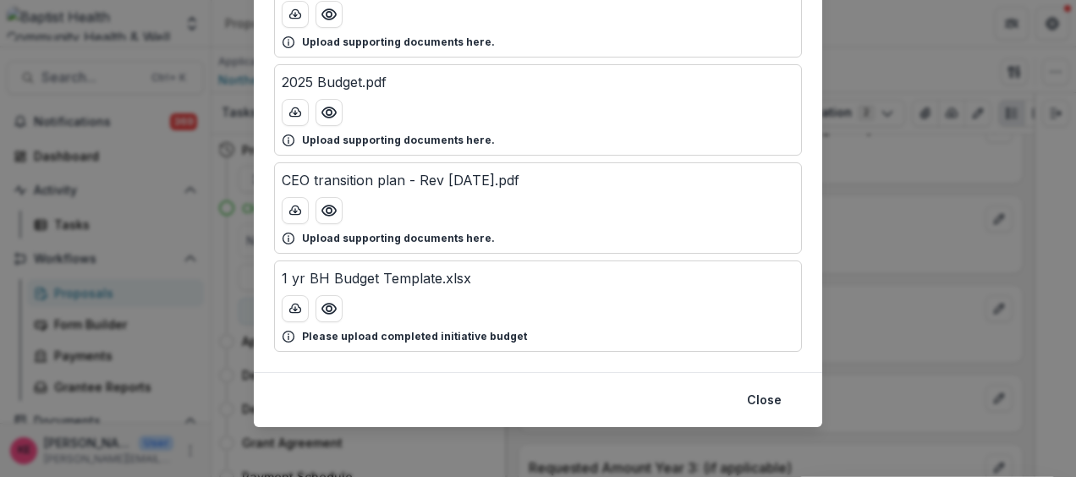
click at [901, 123] on div "Attached Files Board Directory [DATE] .docx Upload supporting documents here. 2…" at bounding box center [538, 238] width 1076 height 477
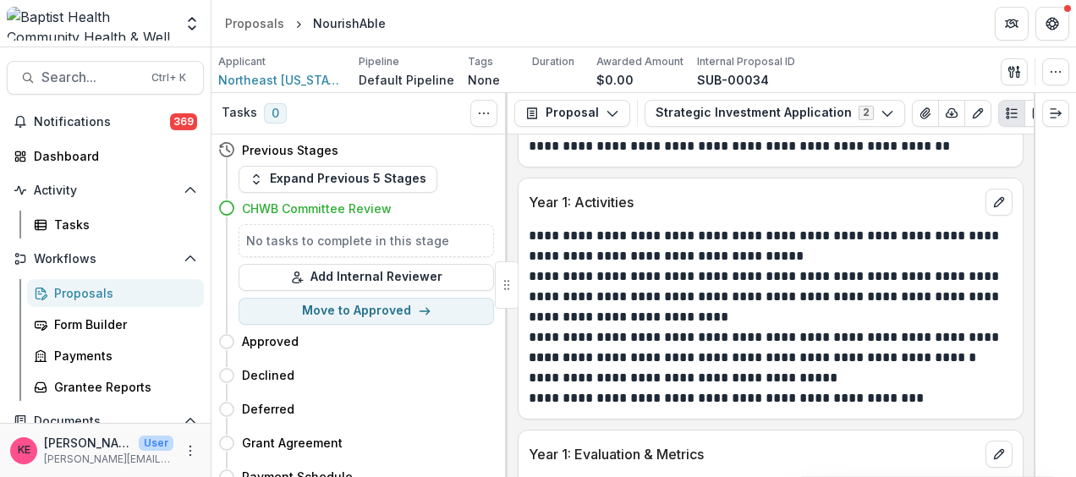
scroll to position [3746, 0]
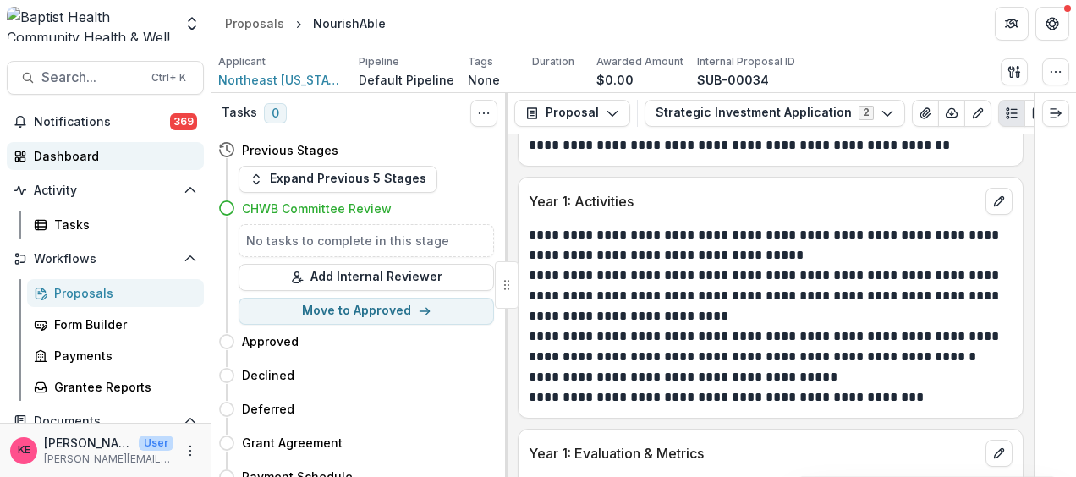
click at [65, 163] on div "Dashboard" at bounding box center [112, 156] width 156 height 18
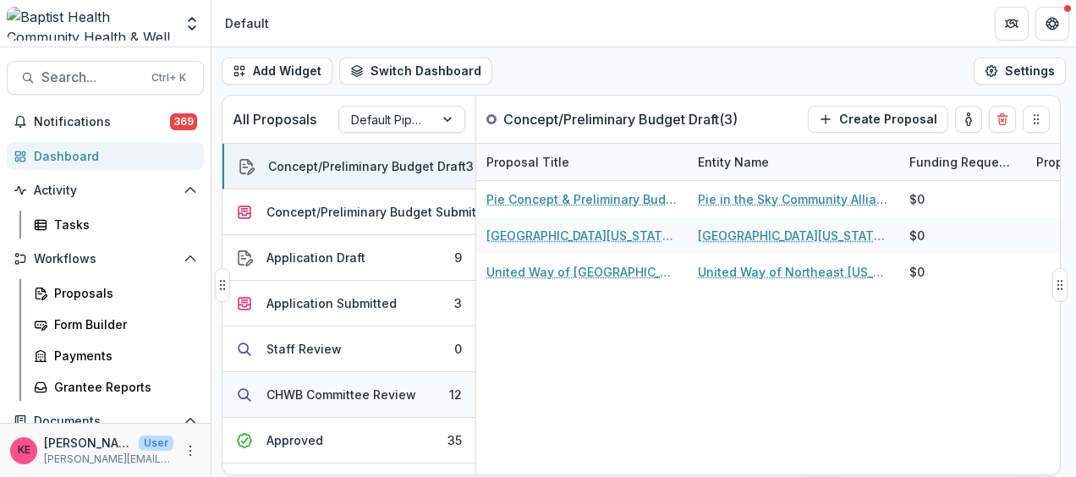
click at [331, 386] on div "CHWB Committee Review" at bounding box center [341, 395] width 150 height 18
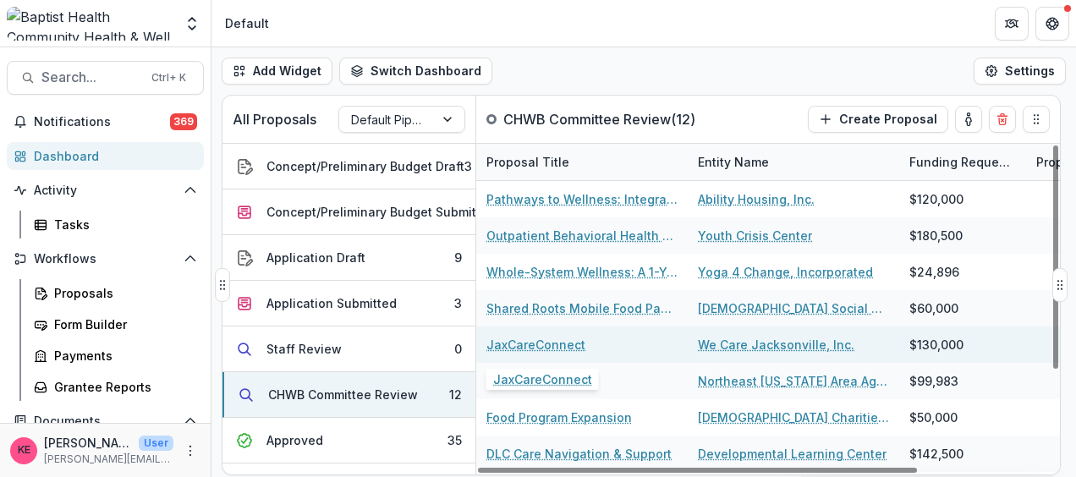
click at [552, 341] on link "JaxCareConnect" at bounding box center [535, 345] width 99 height 18
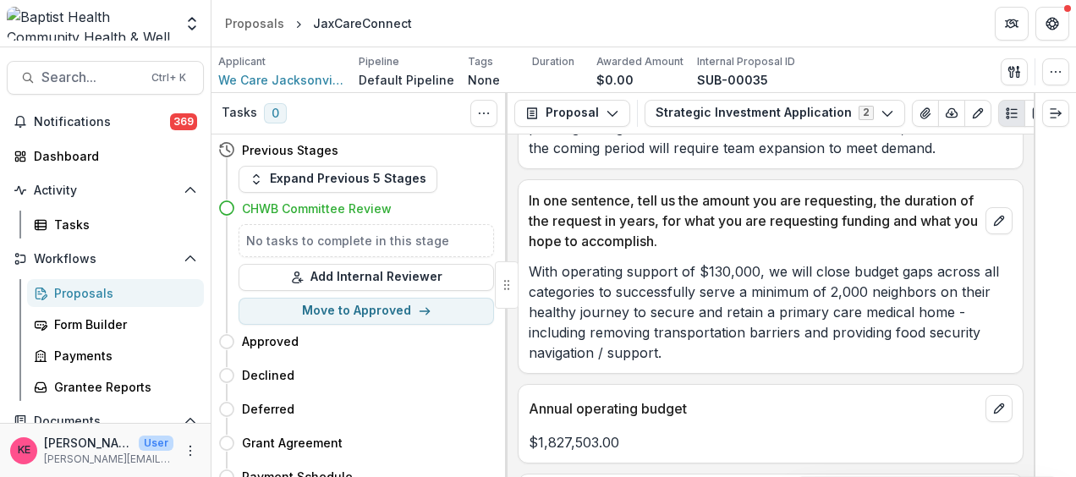
scroll to position [1013, 0]
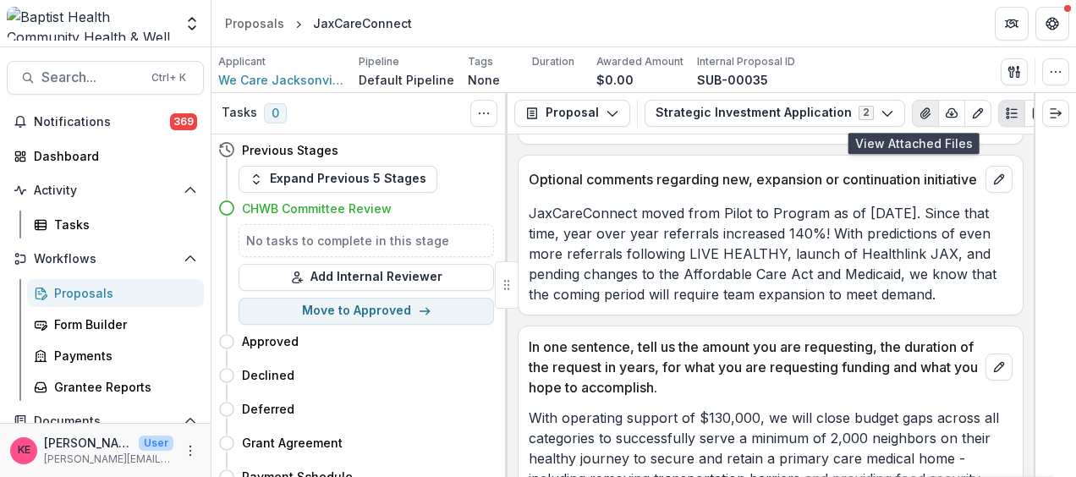
click at [918, 109] on icon "View Attached Files" at bounding box center [925, 114] width 14 height 14
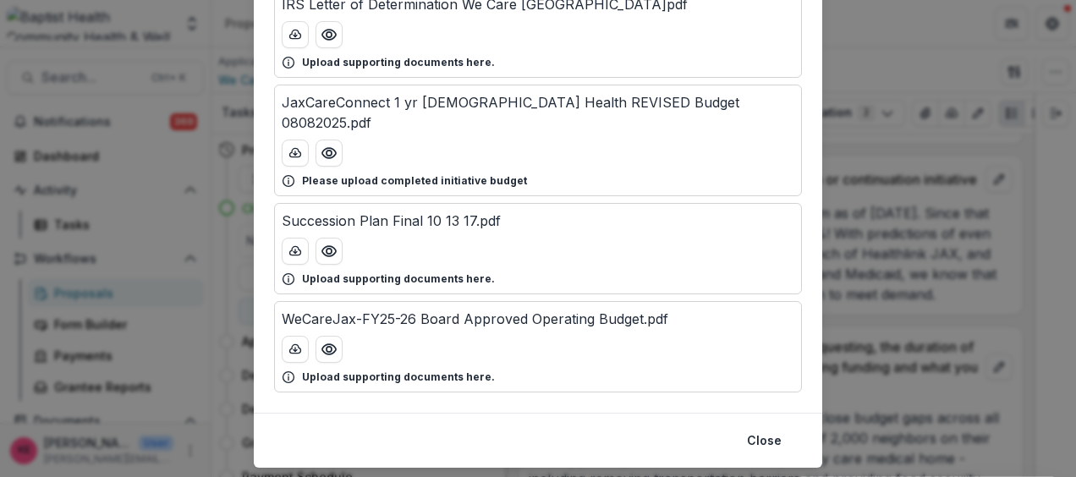
scroll to position [434, 0]
click at [331, 340] on icon "Preview WeCareJax-FY25-26 Board Approved Operating Budget.pdf" at bounding box center [328, 348] width 17 height 17
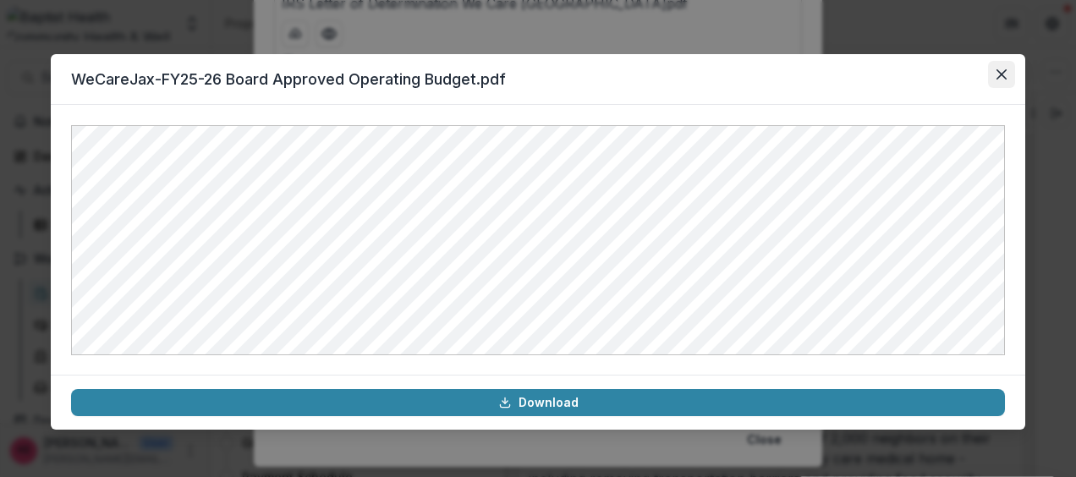
click at [999, 68] on button "Close" at bounding box center [1001, 74] width 27 height 27
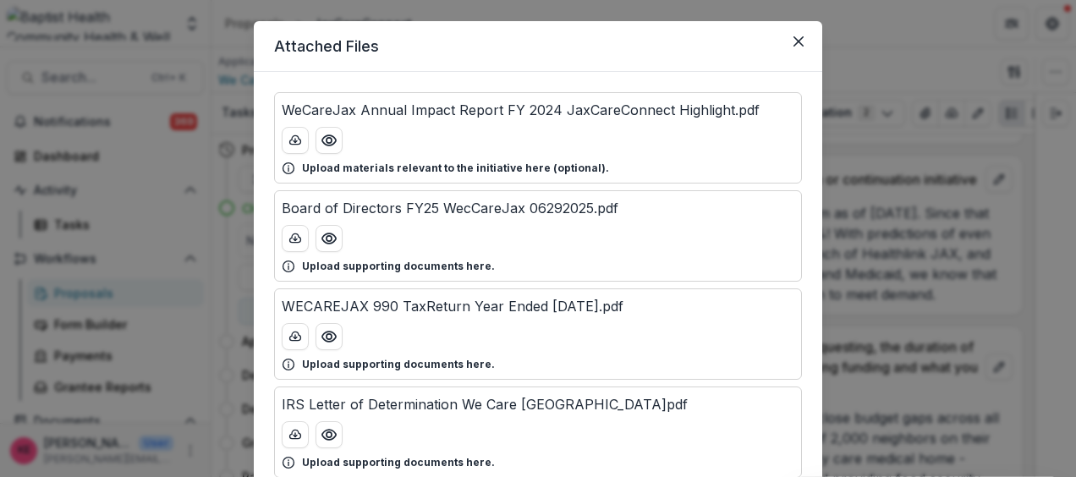
scroll to position [31, 0]
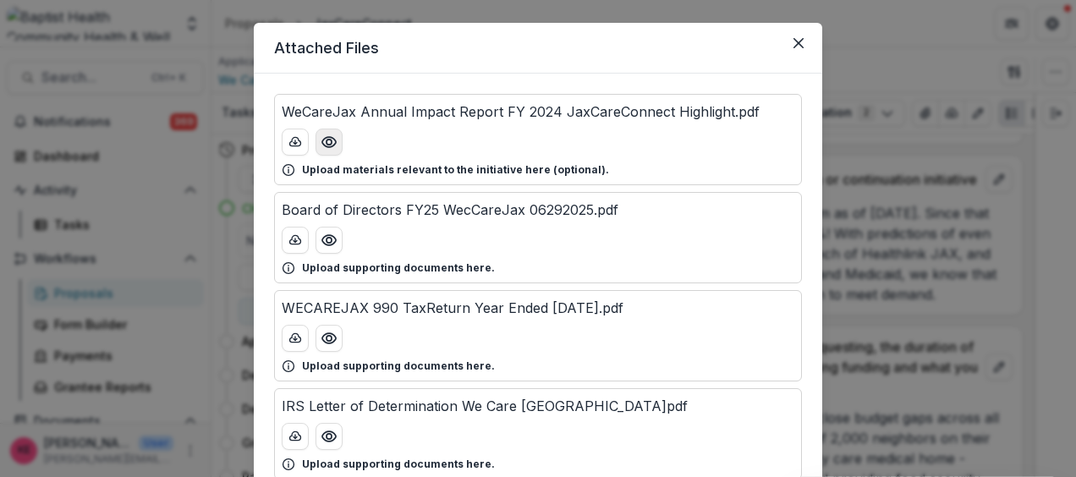
click at [334, 149] on icon "Preview WeCareJax Annual Impact Report FY 2024 JaxCareConnect Highlight.pdf" at bounding box center [328, 142] width 17 height 17
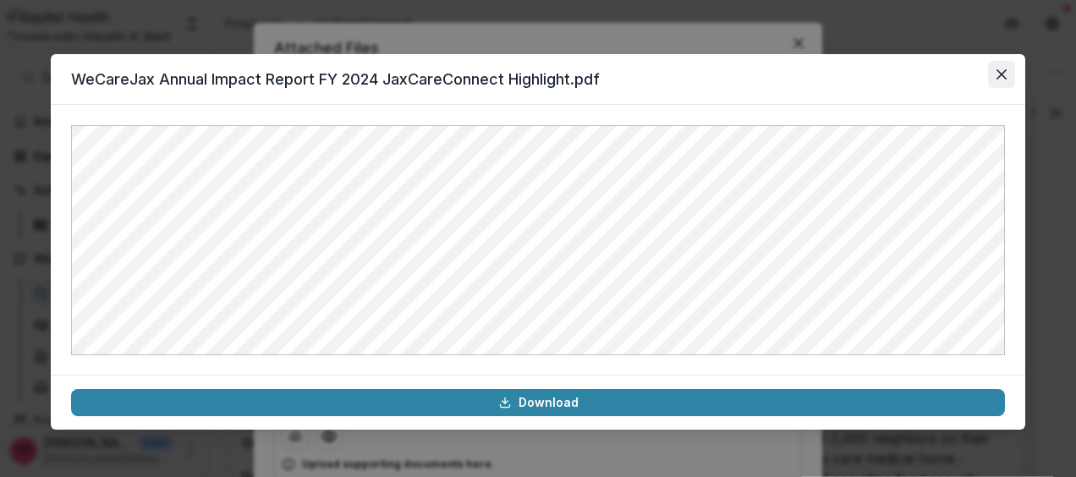
click at [1004, 85] on button "Close" at bounding box center [1001, 74] width 27 height 27
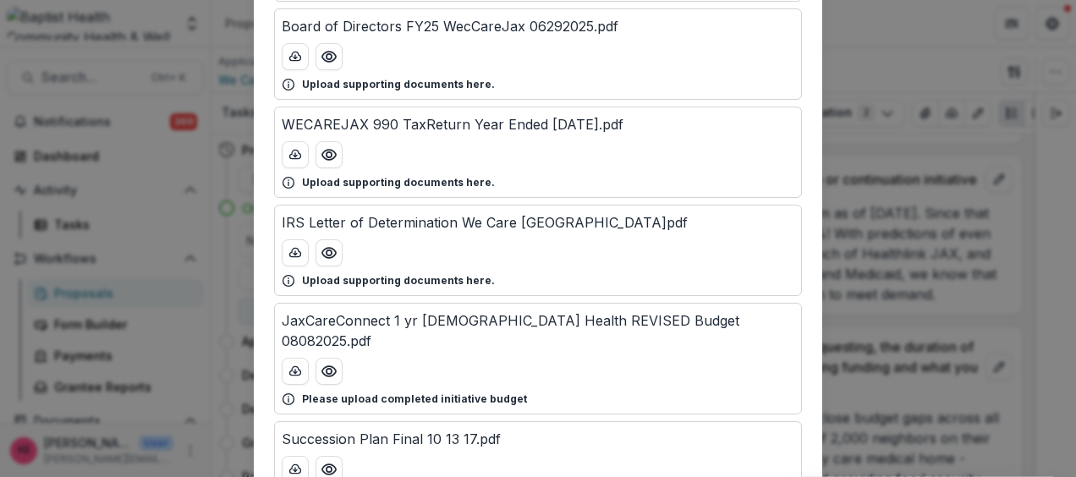
scroll to position [216, 0]
click at [326, 365] on icon "Preview JaxCareConnect 1 yr Baptist Health REVISED Budget 08082025.pdf" at bounding box center [329, 370] width 14 height 10
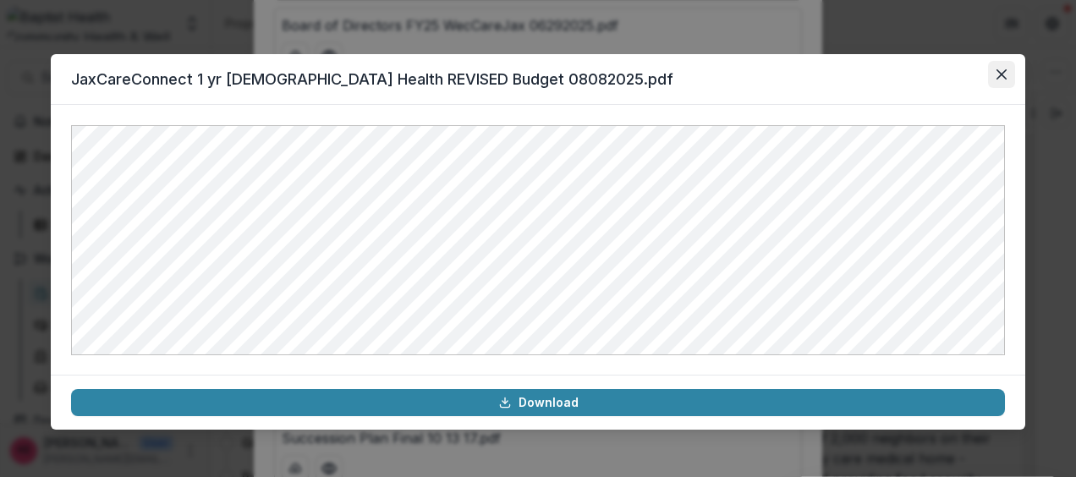
click at [1005, 72] on icon "Close" at bounding box center [1001, 74] width 10 height 10
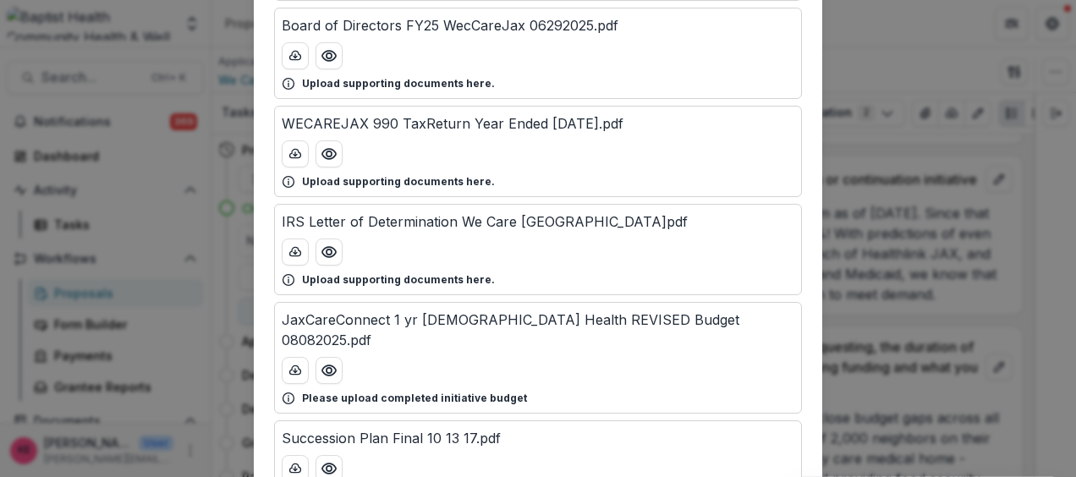
click at [941, 49] on div "Attached Files WeCareJax Annual Impact Report FY 2024 JaxCareConnect Highlight.…" at bounding box center [538, 238] width 1076 height 477
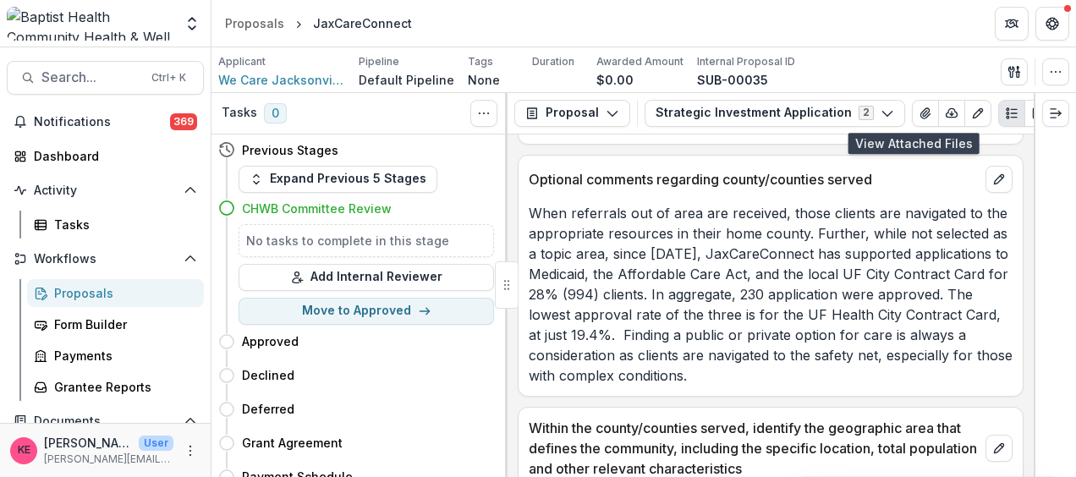
scroll to position [2394, 0]
